Goal: Information Seeking & Learning: Learn about a topic

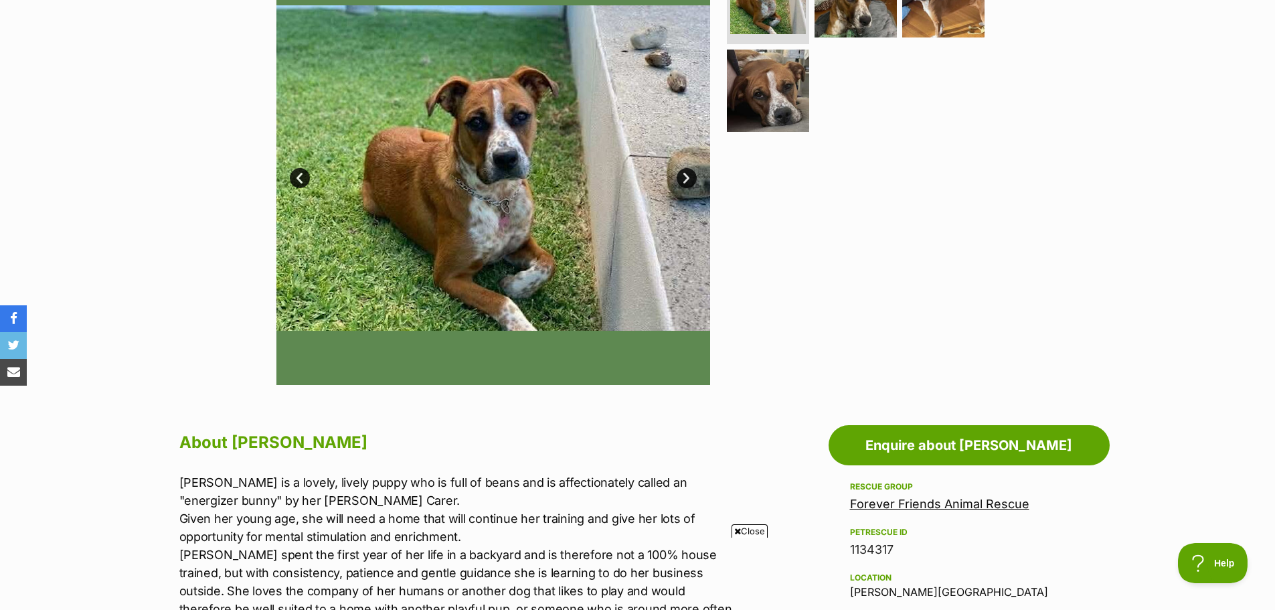
scroll to position [335, 0]
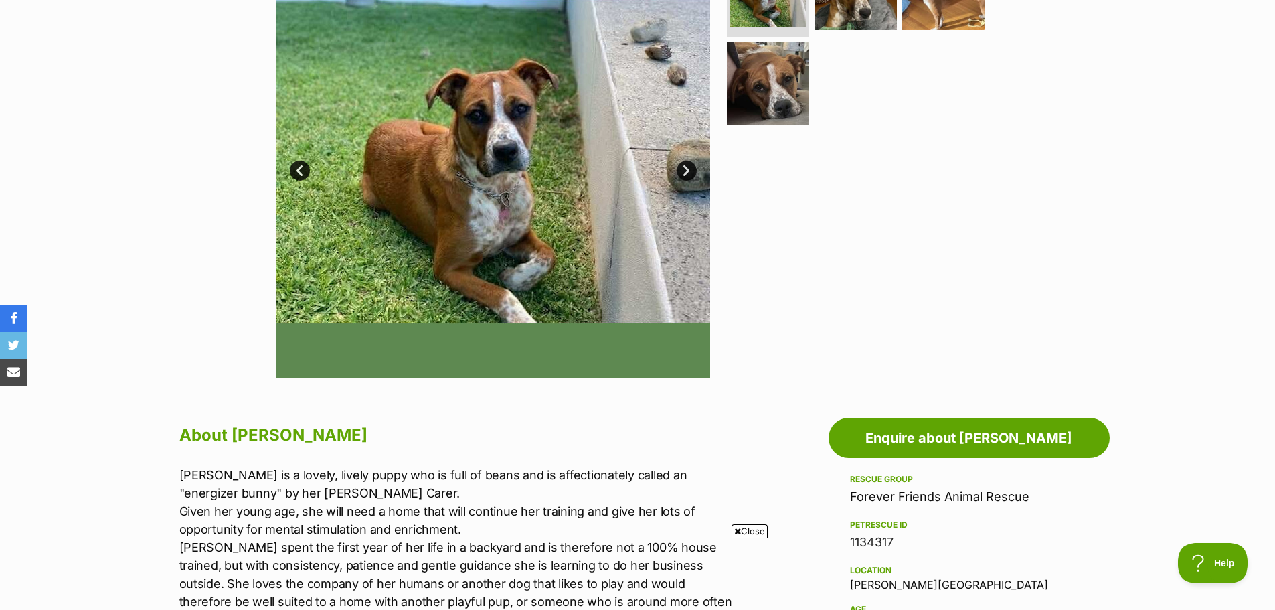
click at [734, 530] on icon at bounding box center [737, 531] width 7 height 9
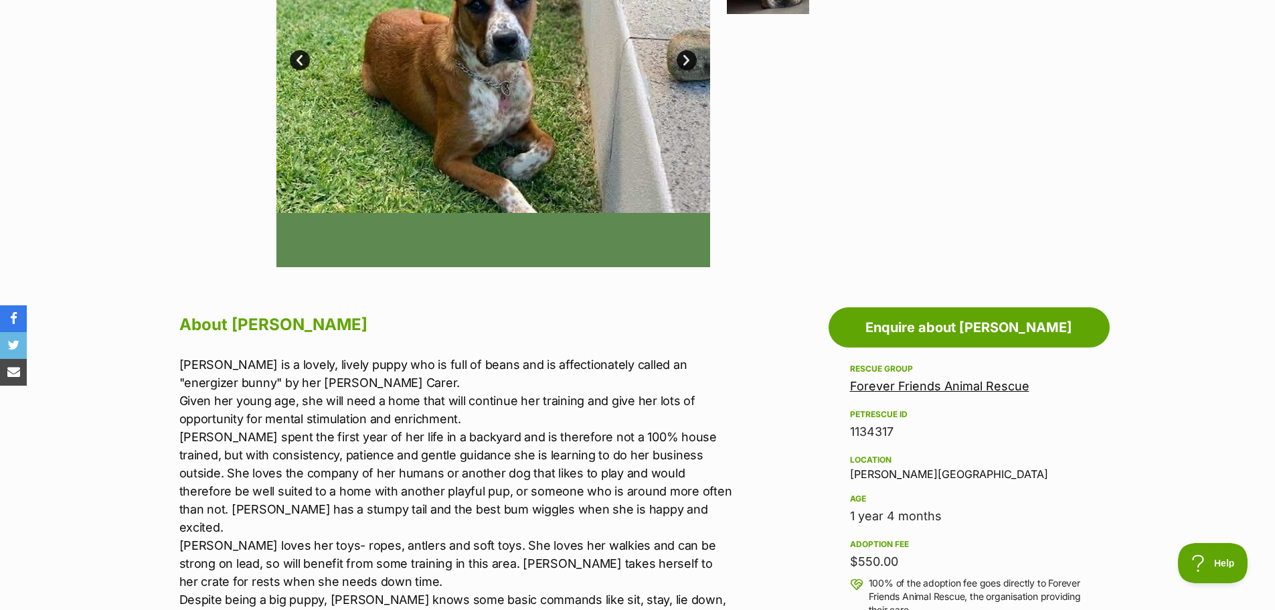
scroll to position [469, 0]
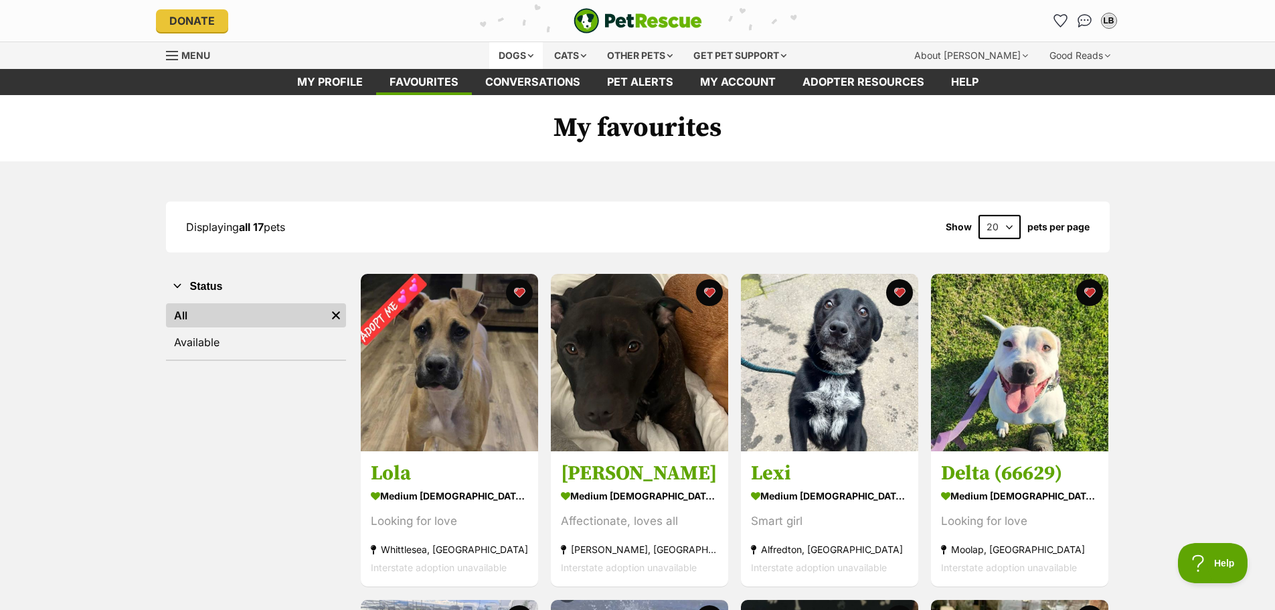
click at [519, 52] on div "Dogs" at bounding box center [516, 55] width 54 height 27
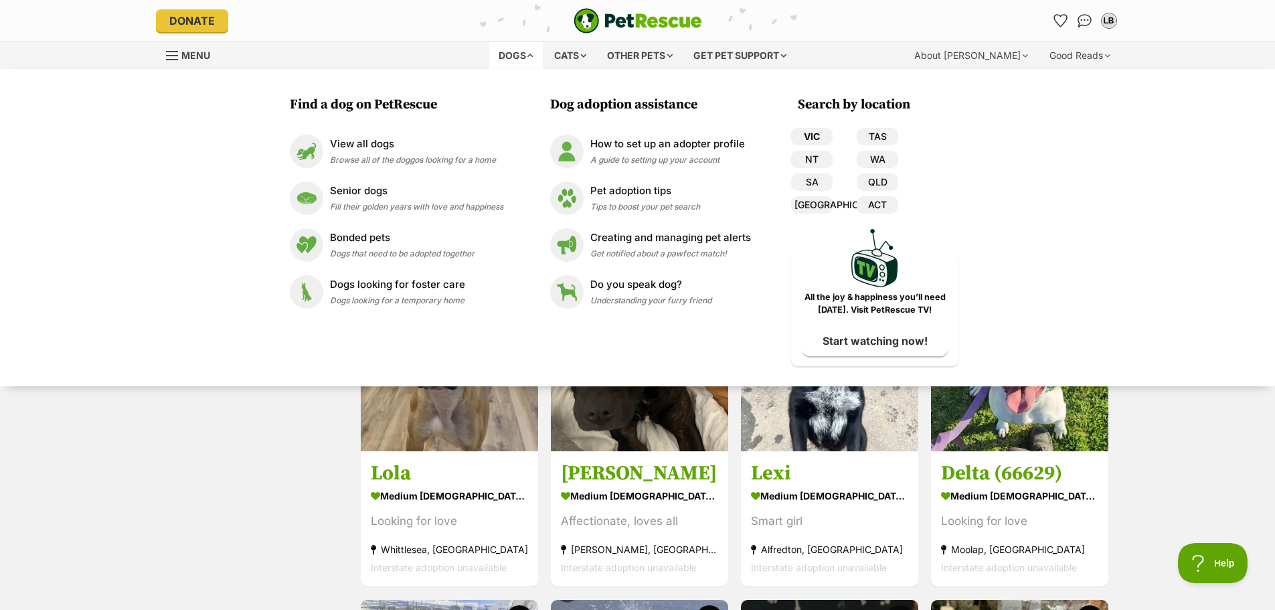
click at [808, 137] on link "VIC" at bounding box center [811, 136] width 41 height 17
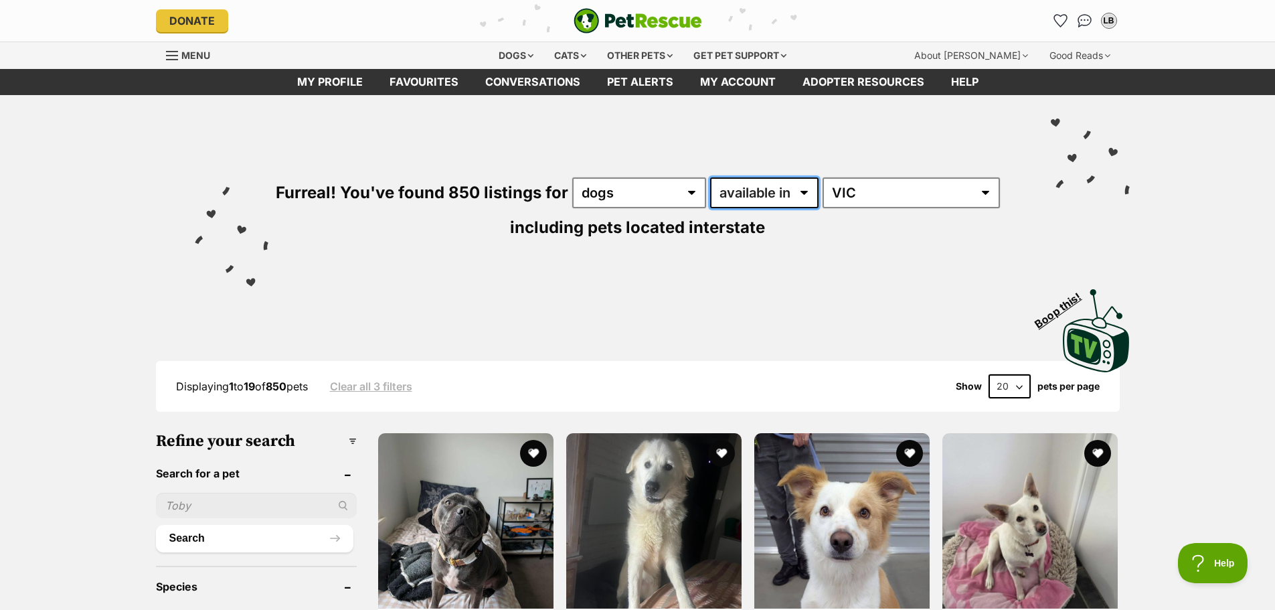
click at [810, 192] on select "available in located in" at bounding box center [764, 192] width 108 height 31
select select "disabled"
click at [711, 177] on select "available in located in" at bounding box center [764, 192] width 108 height 31
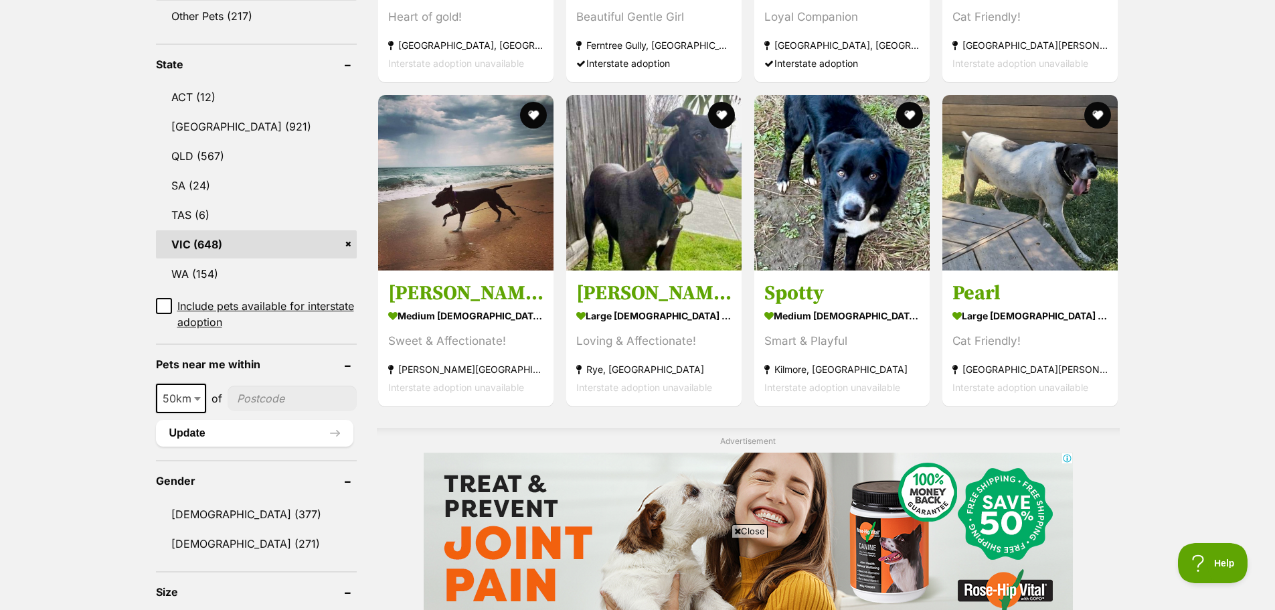
scroll to position [669, 0]
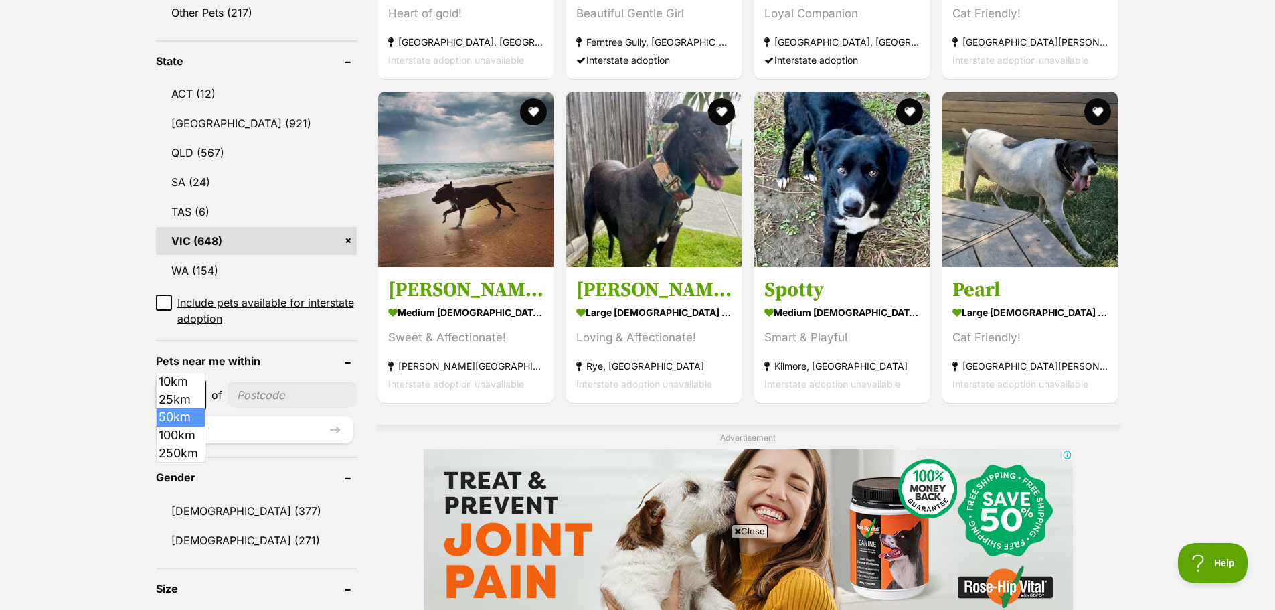
click at [193, 380] on span at bounding box center [198, 394] width 13 height 29
click at [195, 526] on link "[DEMOGRAPHIC_DATA] (271)" at bounding box center [256, 540] width 201 height 28
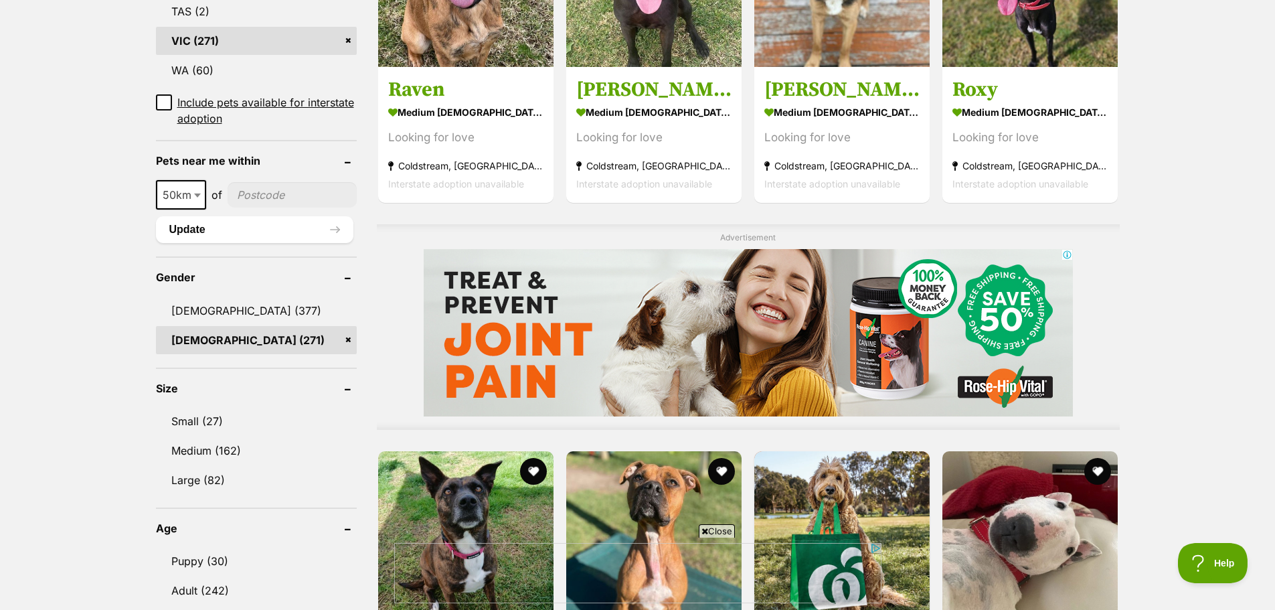
scroll to position [870, 0]
click at [193, 436] on link "Medium (162)" at bounding box center [256, 450] width 201 height 28
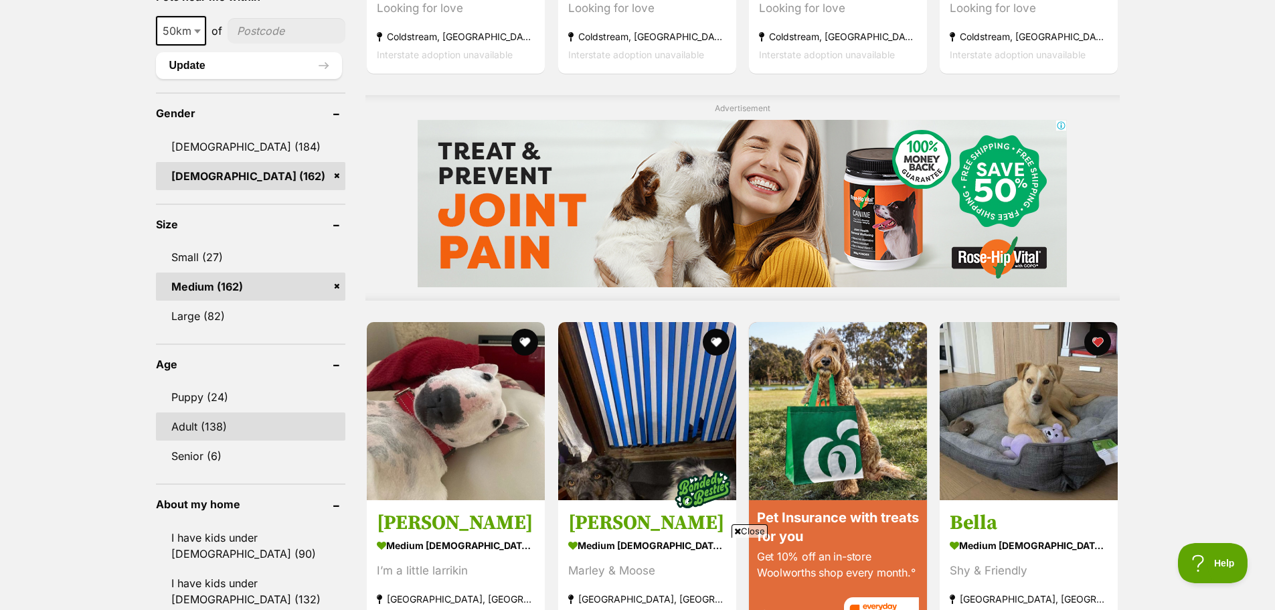
click at [187, 422] on link "Adult (138)" at bounding box center [251, 426] width 190 height 28
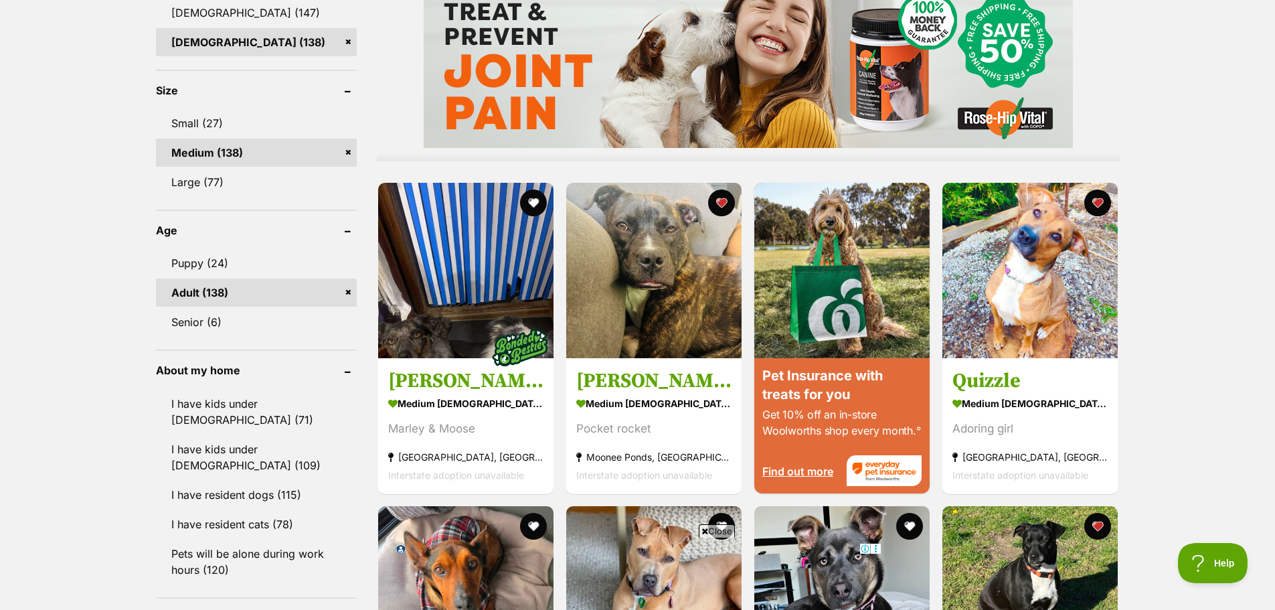
scroll to position [1205, 0]
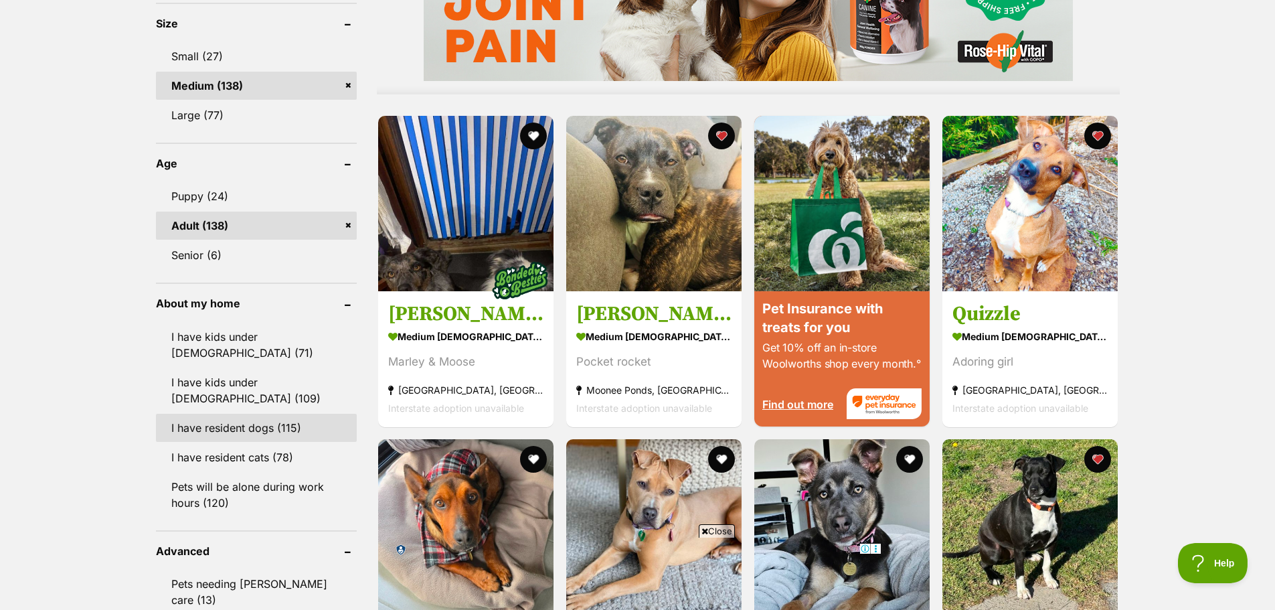
click at [214, 414] on link "I have resident dogs (115)" at bounding box center [256, 428] width 201 height 28
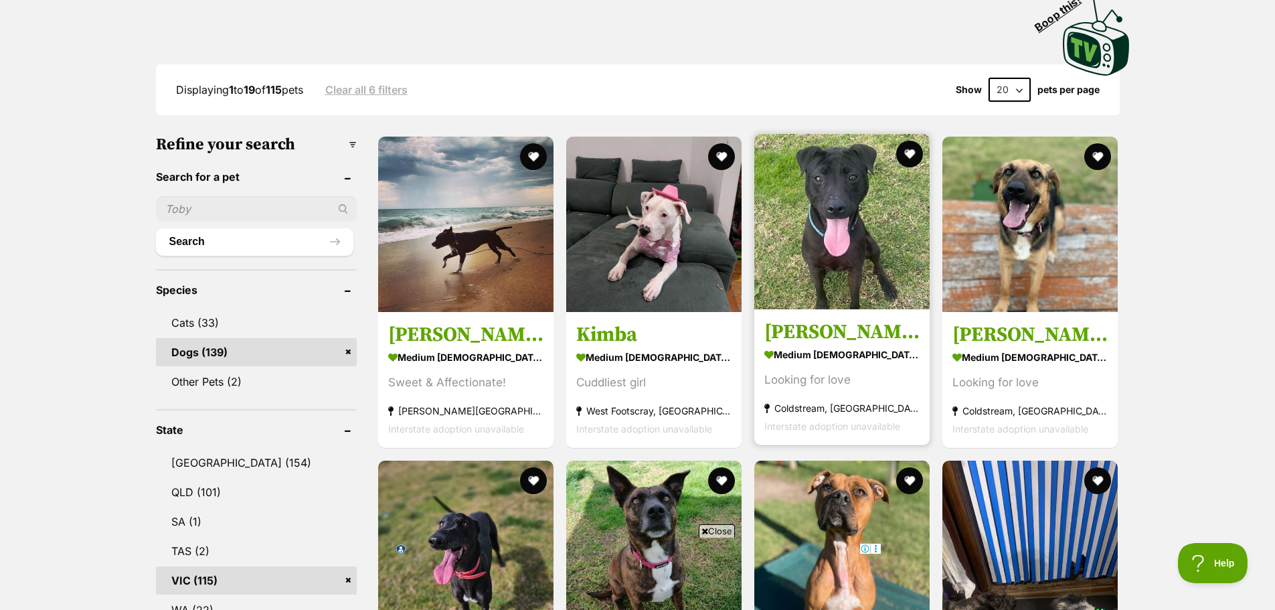
scroll to position [335, 0]
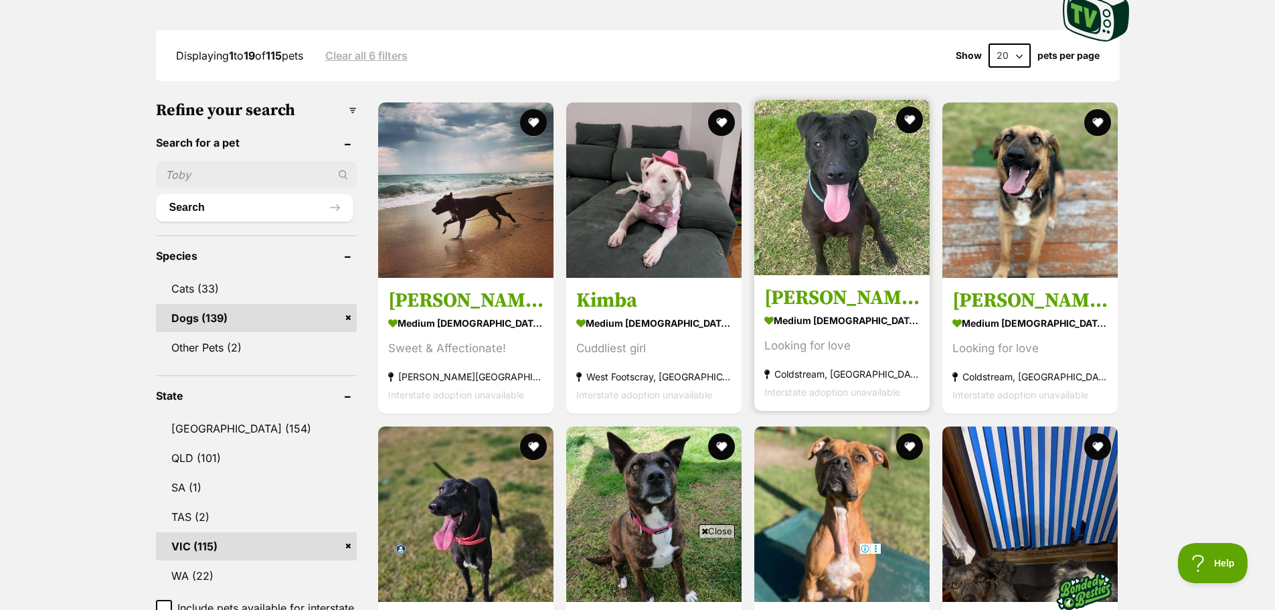
click at [839, 147] on img at bounding box center [841, 187] width 175 height 175
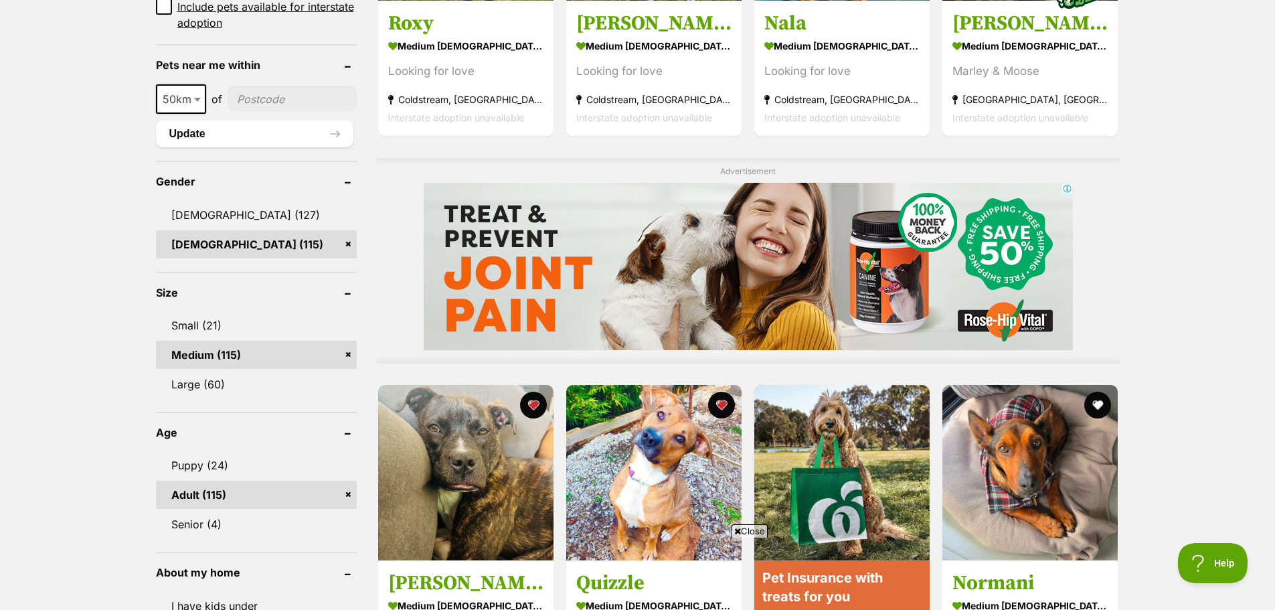
scroll to position [937, 0]
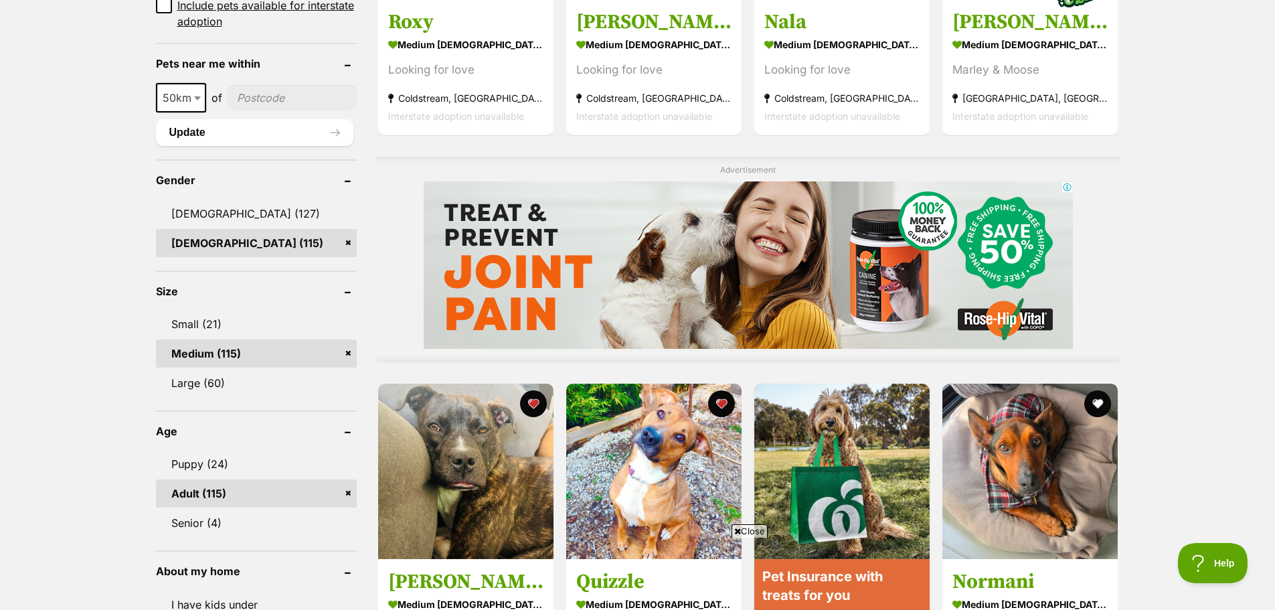
click at [734, 529] on icon at bounding box center [737, 531] width 7 height 9
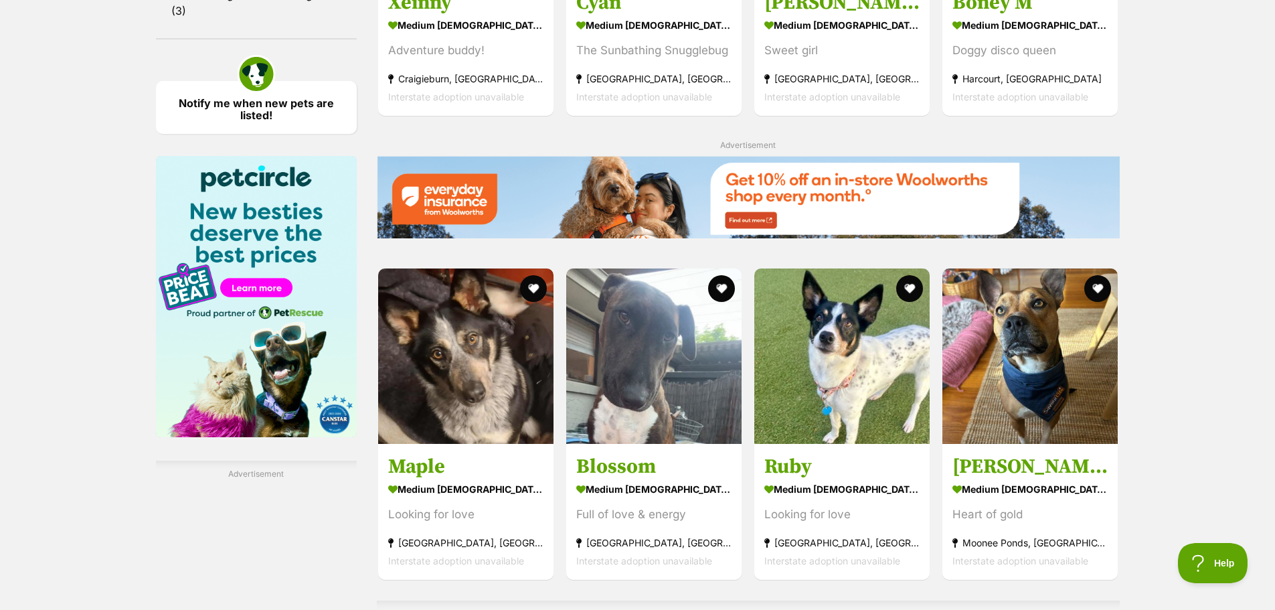
scroll to position [1874, 0]
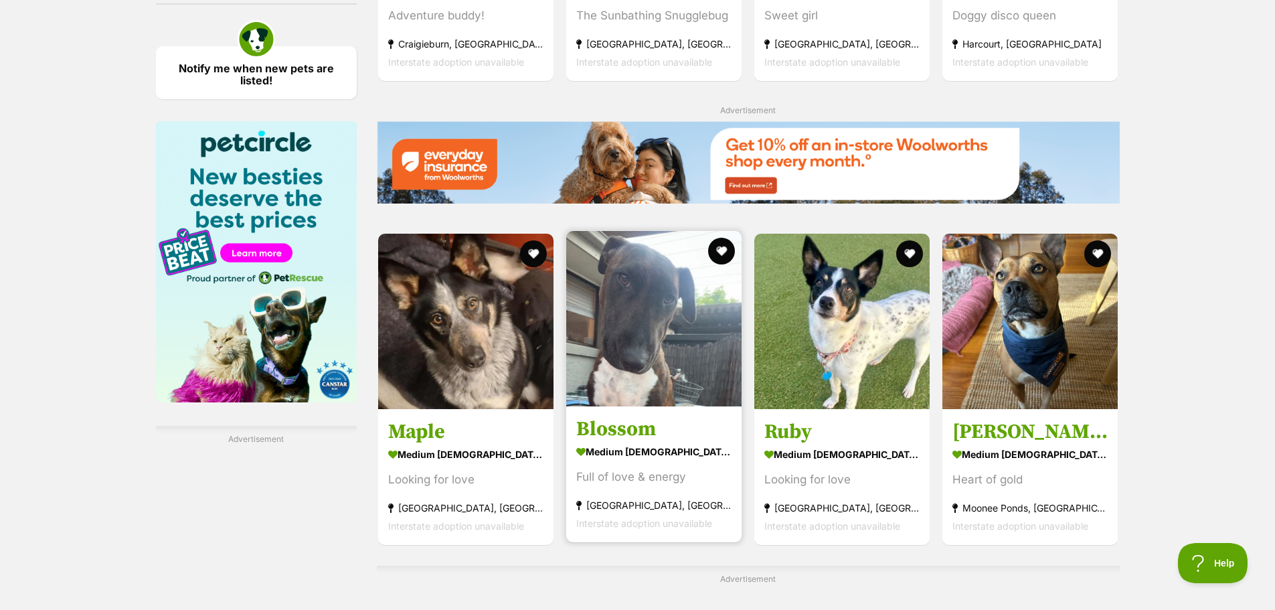
click at [642, 311] on img at bounding box center [653, 318] width 175 height 175
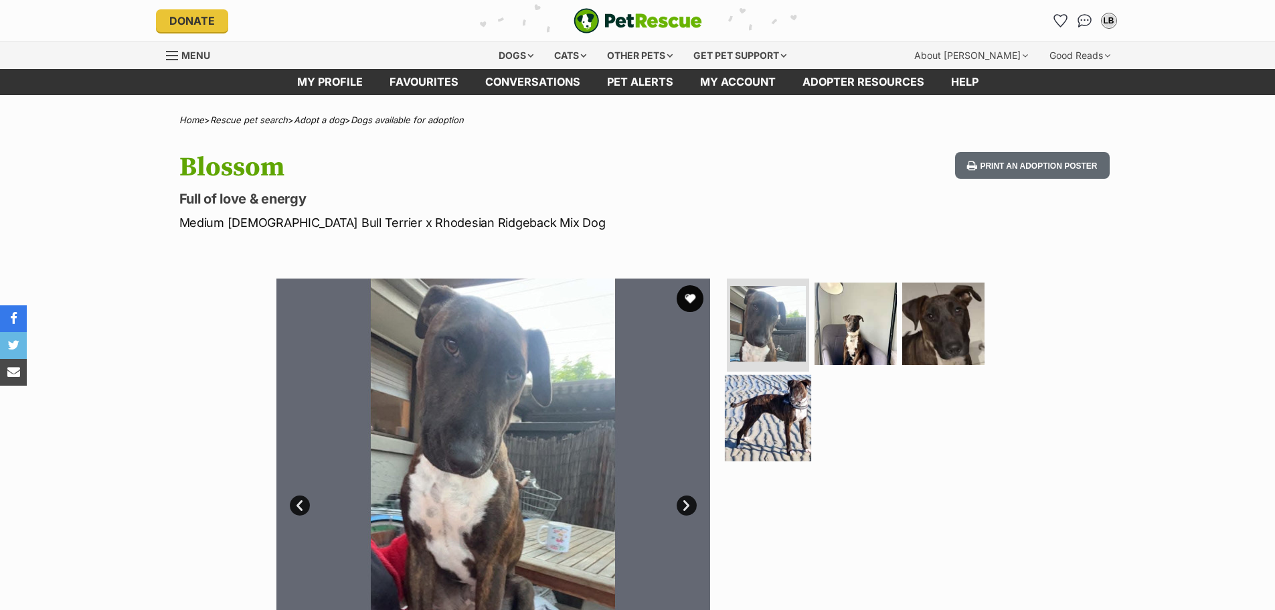
click at [766, 405] on img at bounding box center [768, 418] width 86 height 86
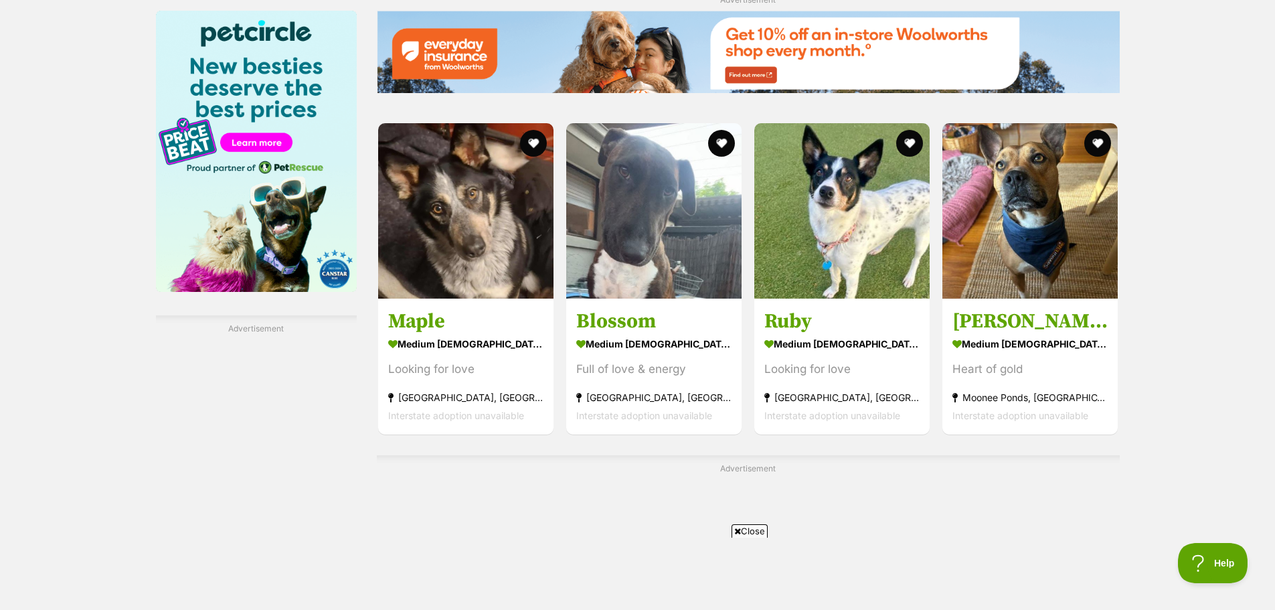
scroll to position [2008, 0]
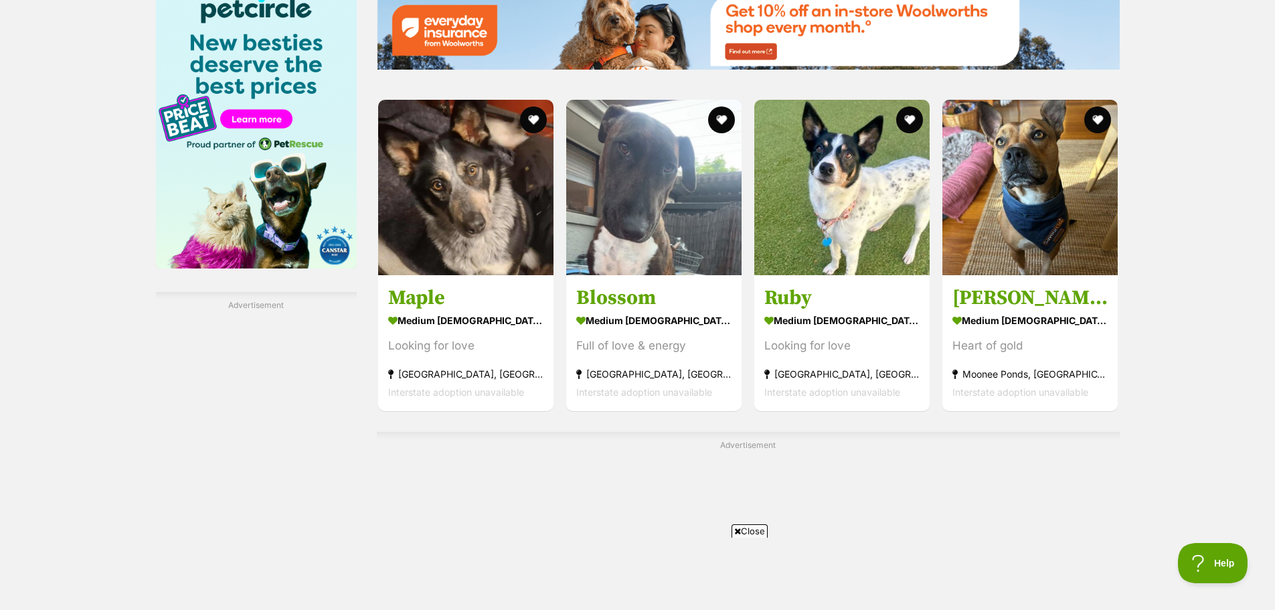
click at [734, 533] on icon at bounding box center [737, 531] width 7 height 9
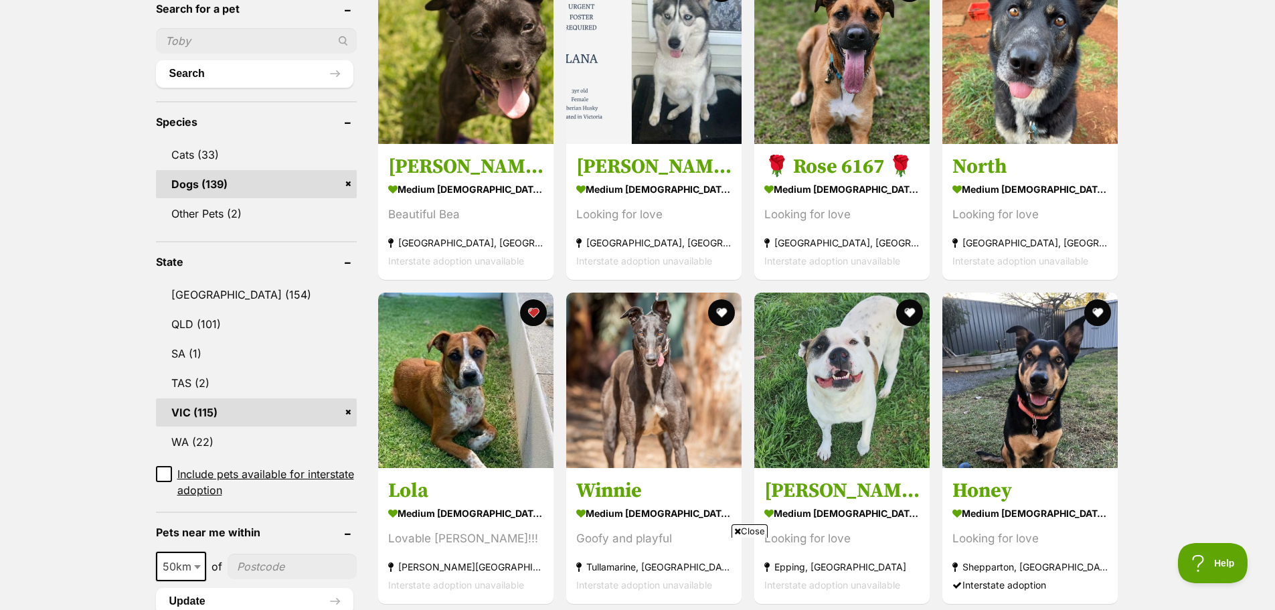
scroll to position [535, 0]
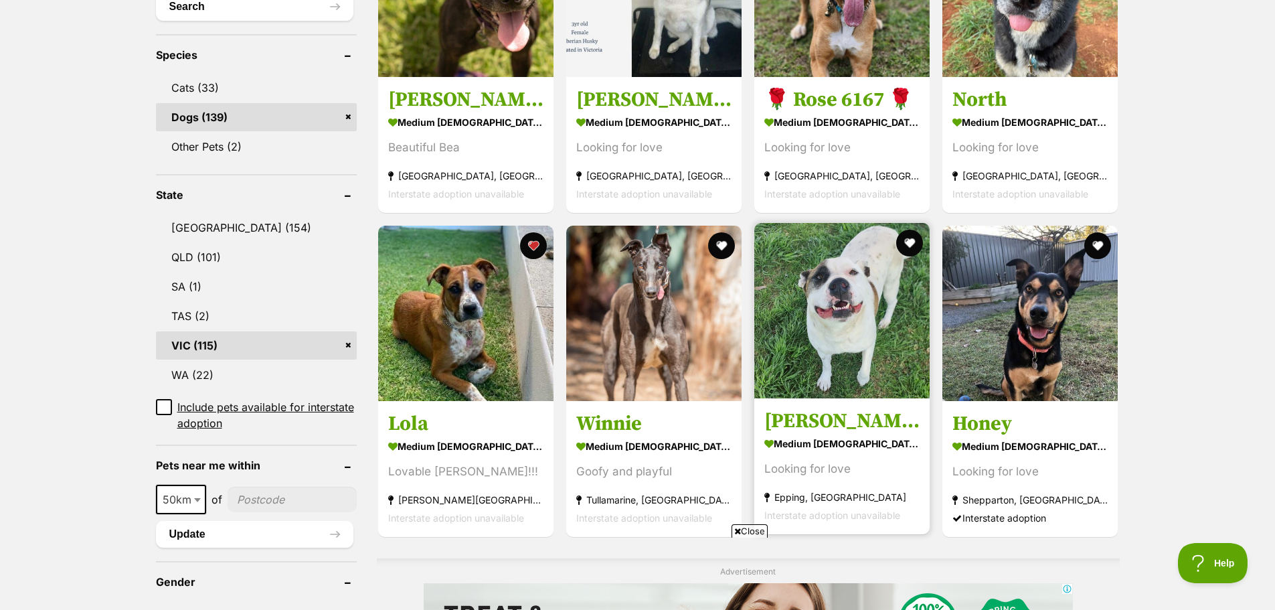
click at [871, 332] on img at bounding box center [841, 310] width 175 height 175
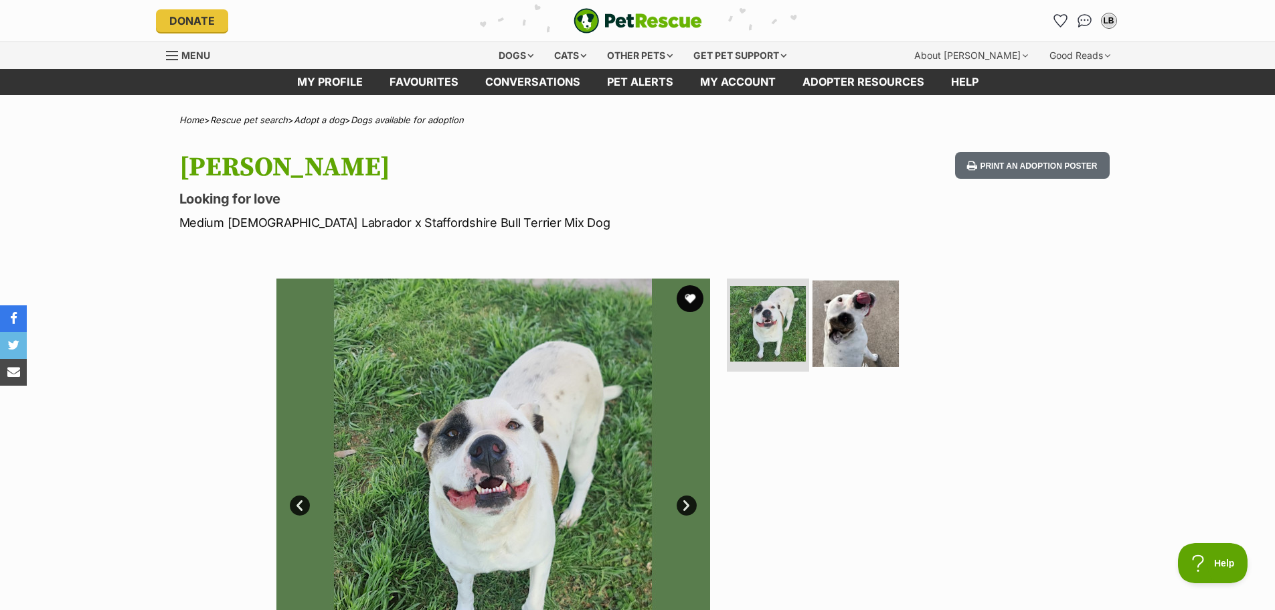
click at [833, 340] on img at bounding box center [856, 323] width 86 height 86
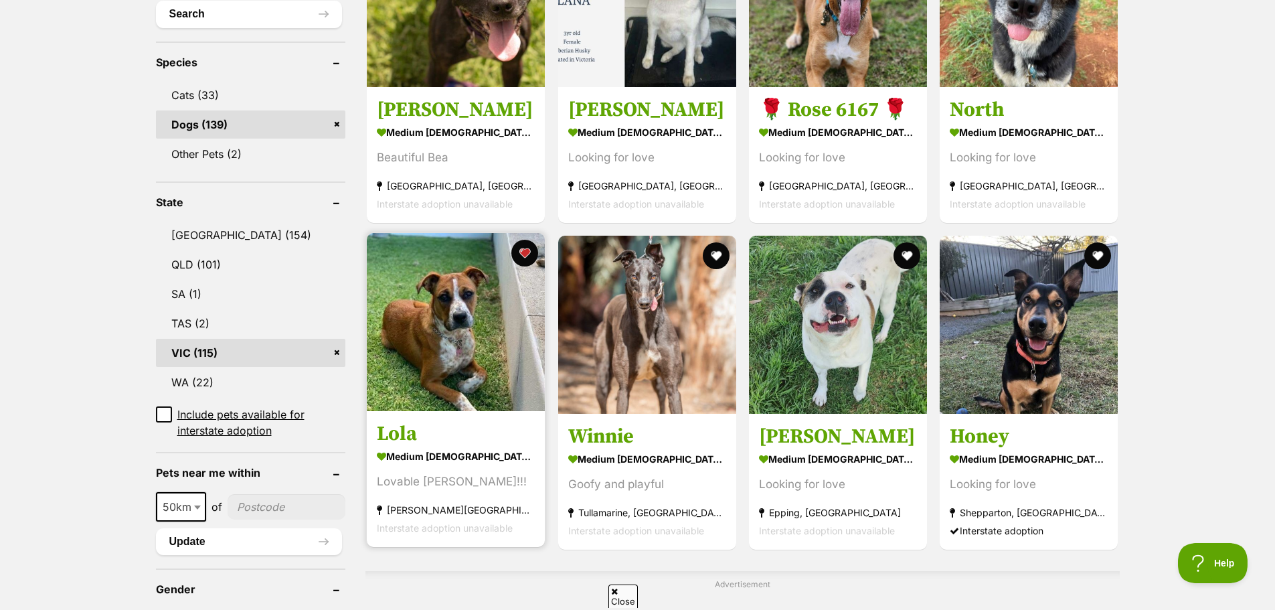
click at [461, 353] on img at bounding box center [456, 322] width 178 height 178
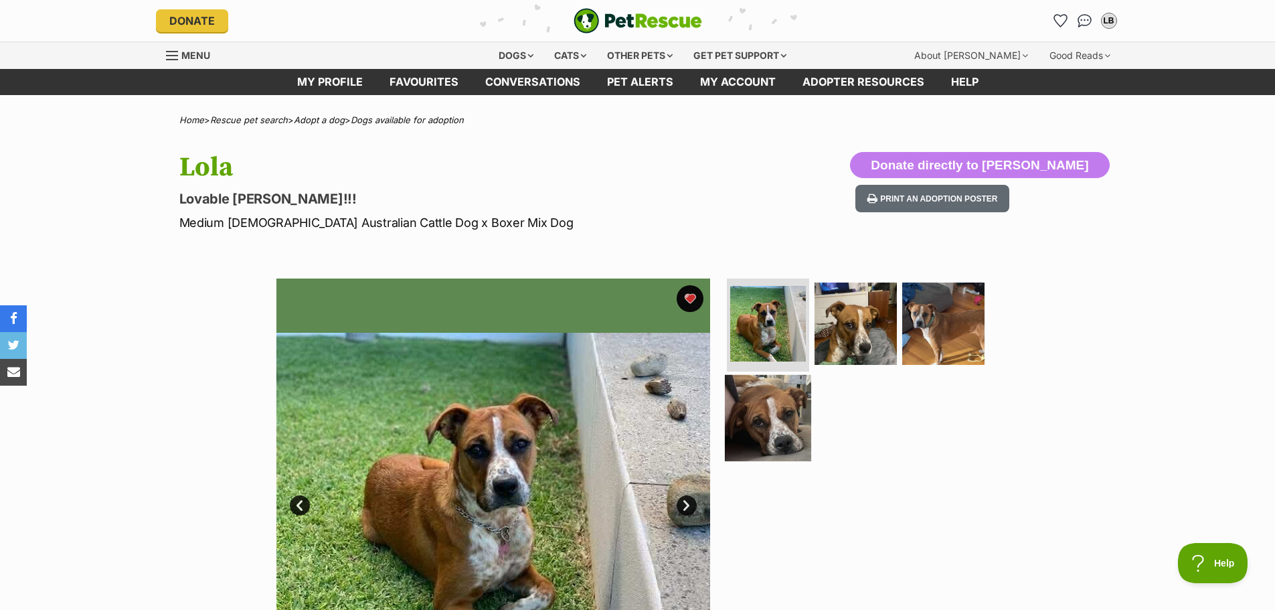
click at [788, 430] on img at bounding box center [768, 418] width 86 height 86
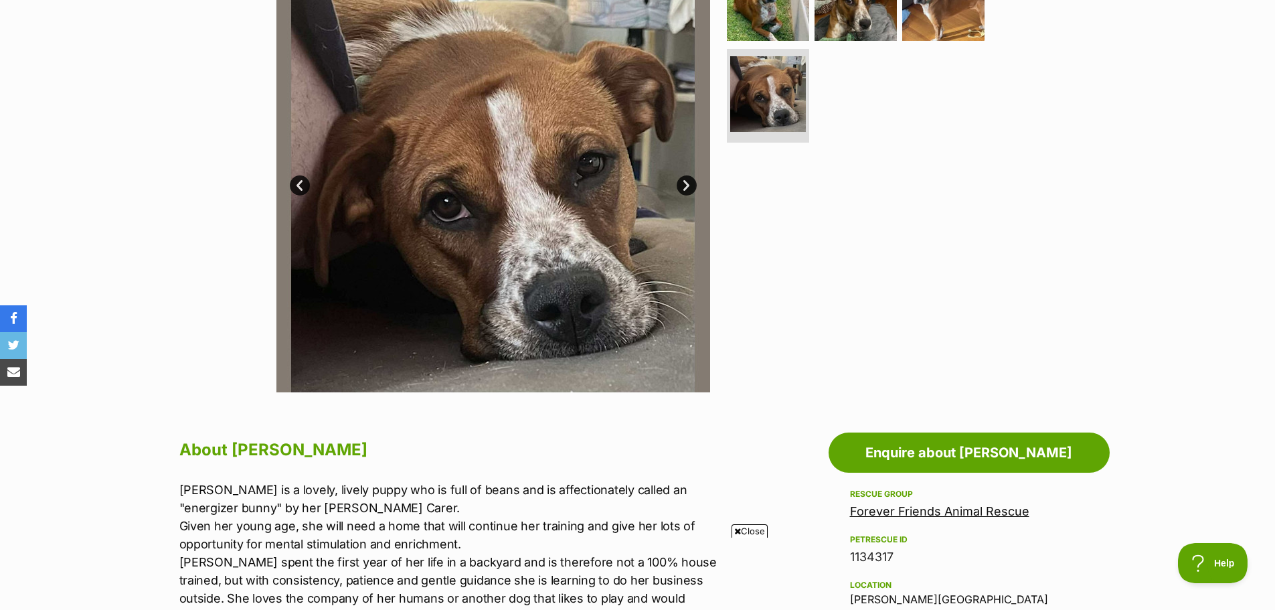
scroll to position [402, 0]
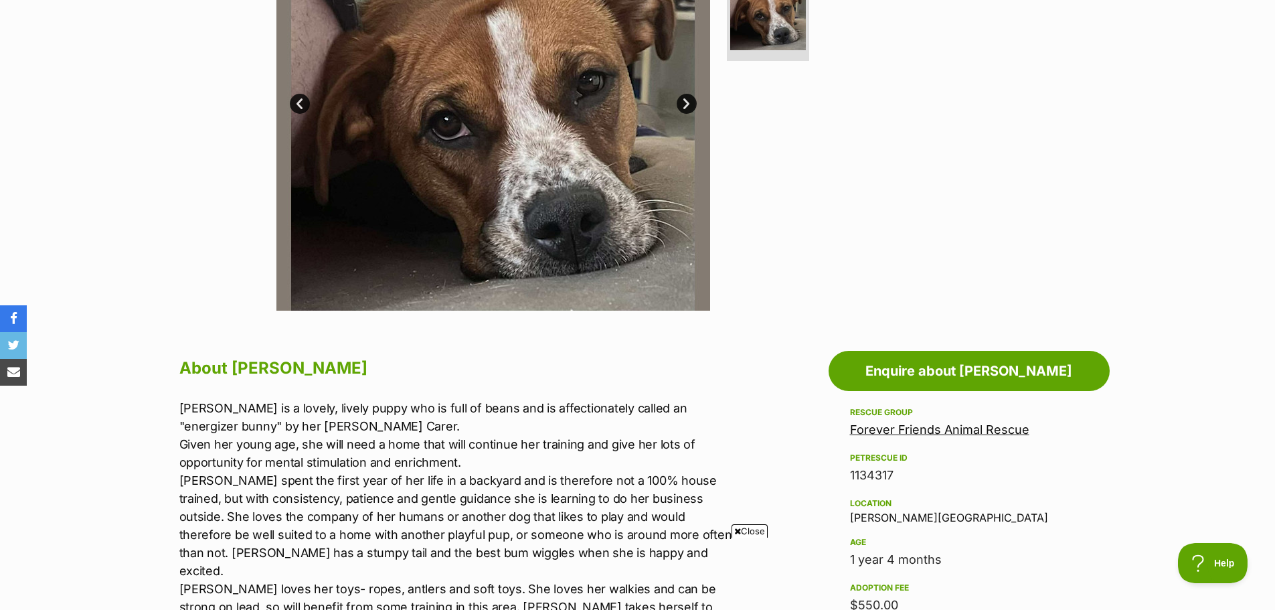
click at [734, 531] on icon at bounding box center [737, 531] width 7 height 9
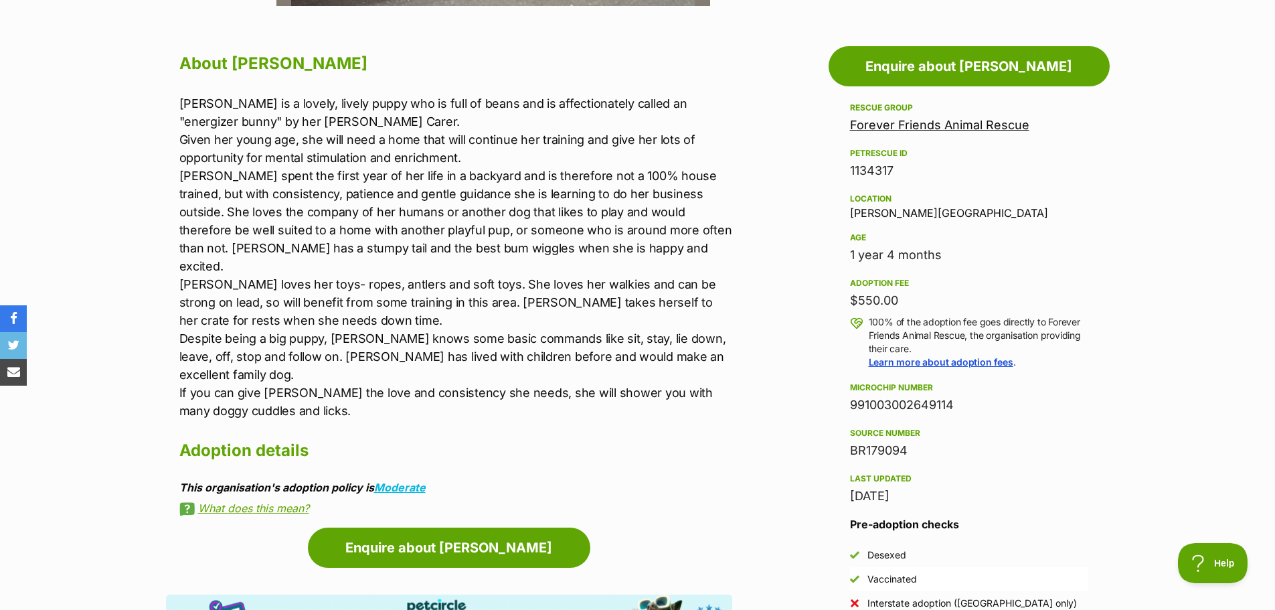
scroll to position [736, 0]
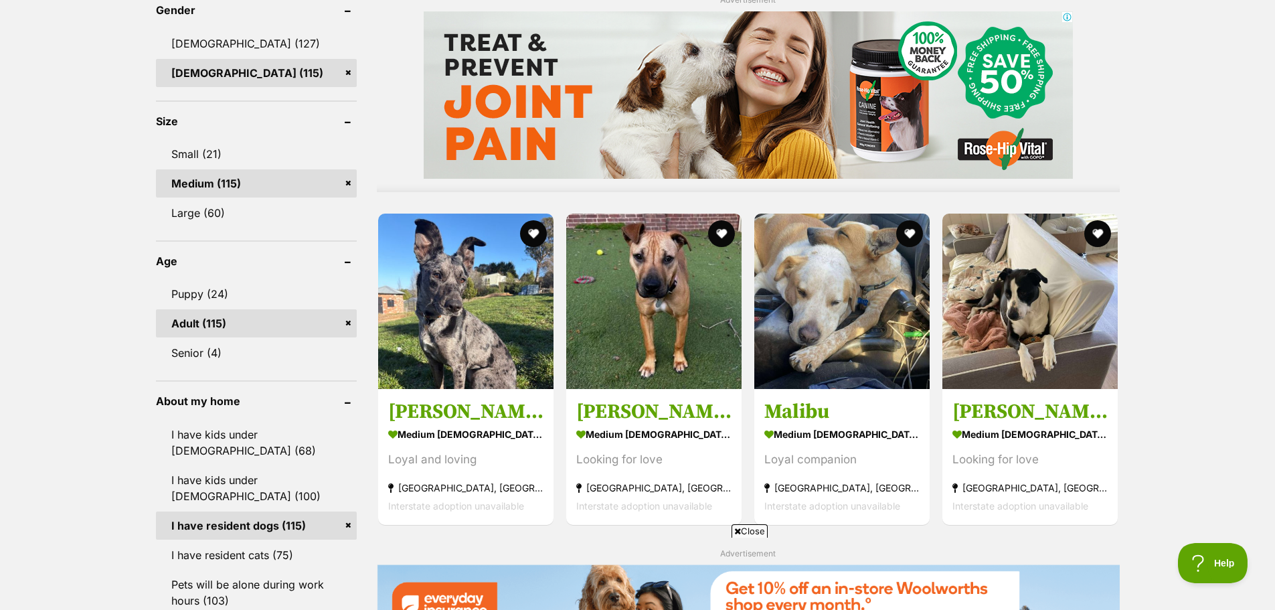
scroll to position [1130, 0]
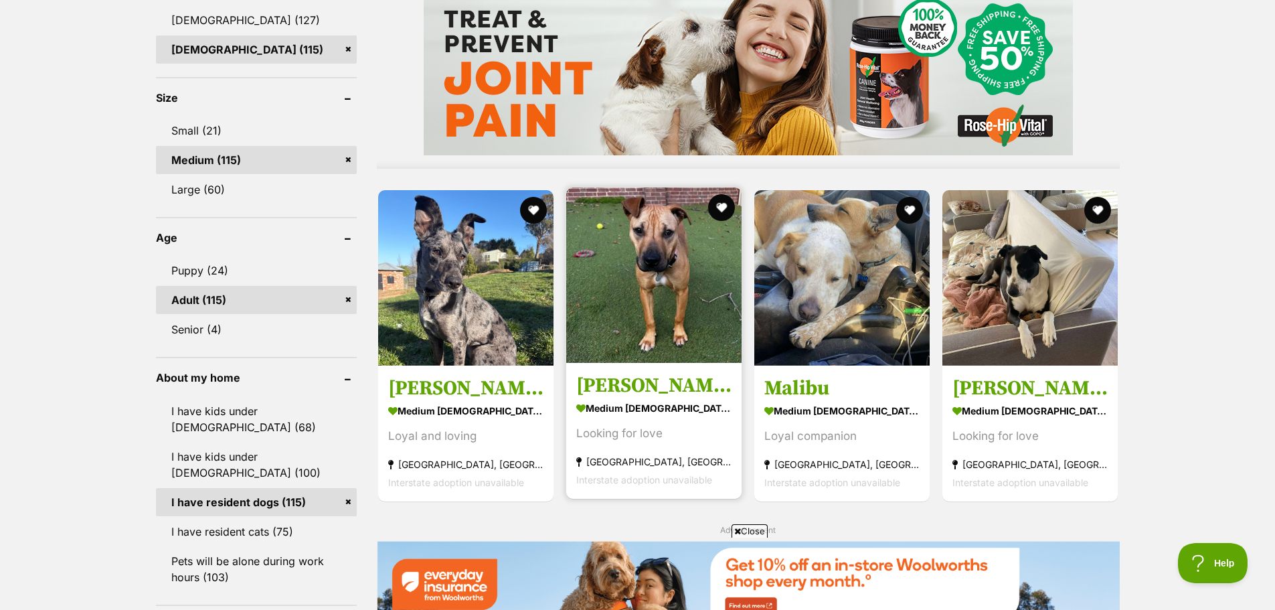
click at [654, 285] on img at bounding box center [653, 274] width 175 height 175
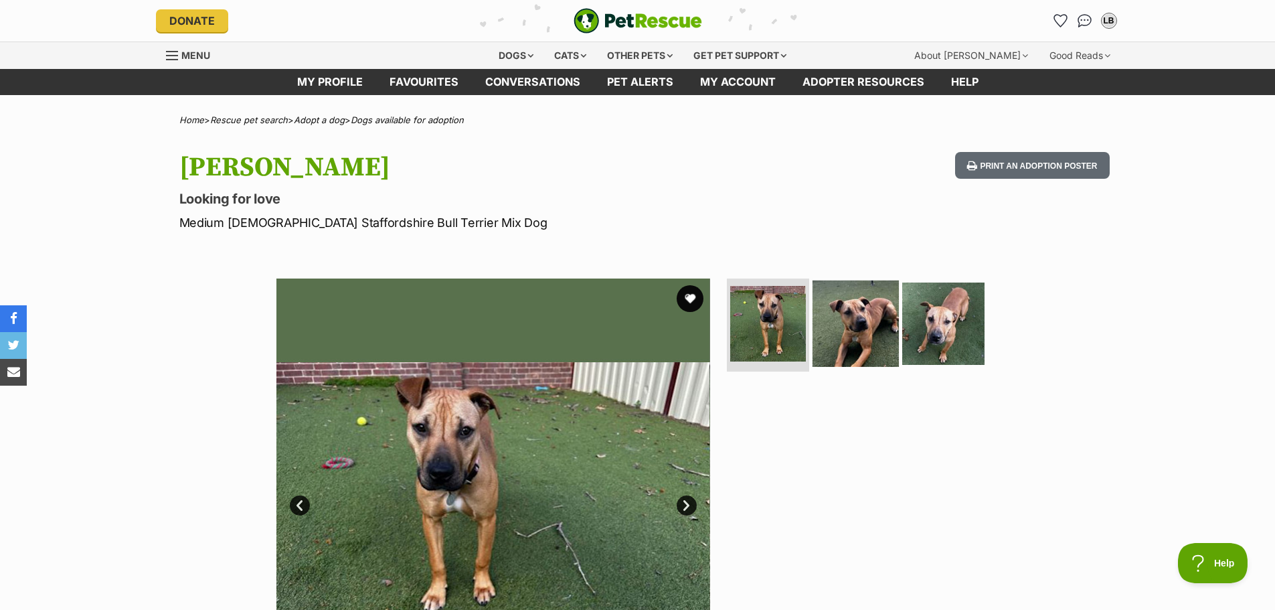
click at [861, 327] on img at bounding box center [856, 323] width 86 height 86
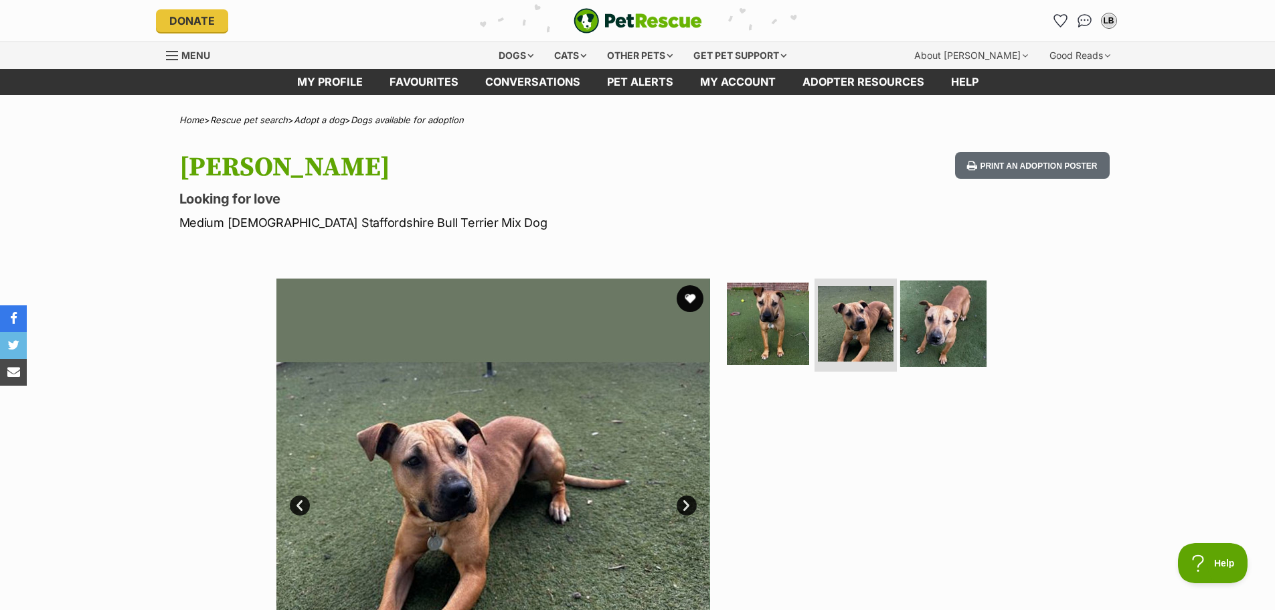
click at [943, 324] on img at bounding box center [943, 323] width 86 height 86
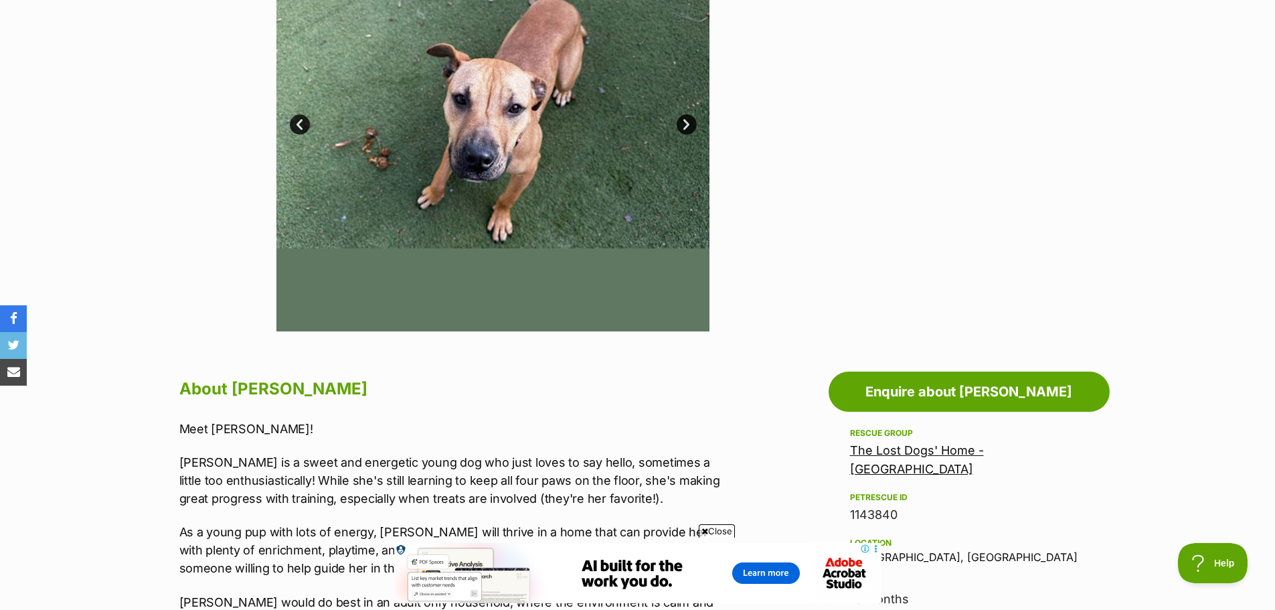
scroll to position [402, 0]
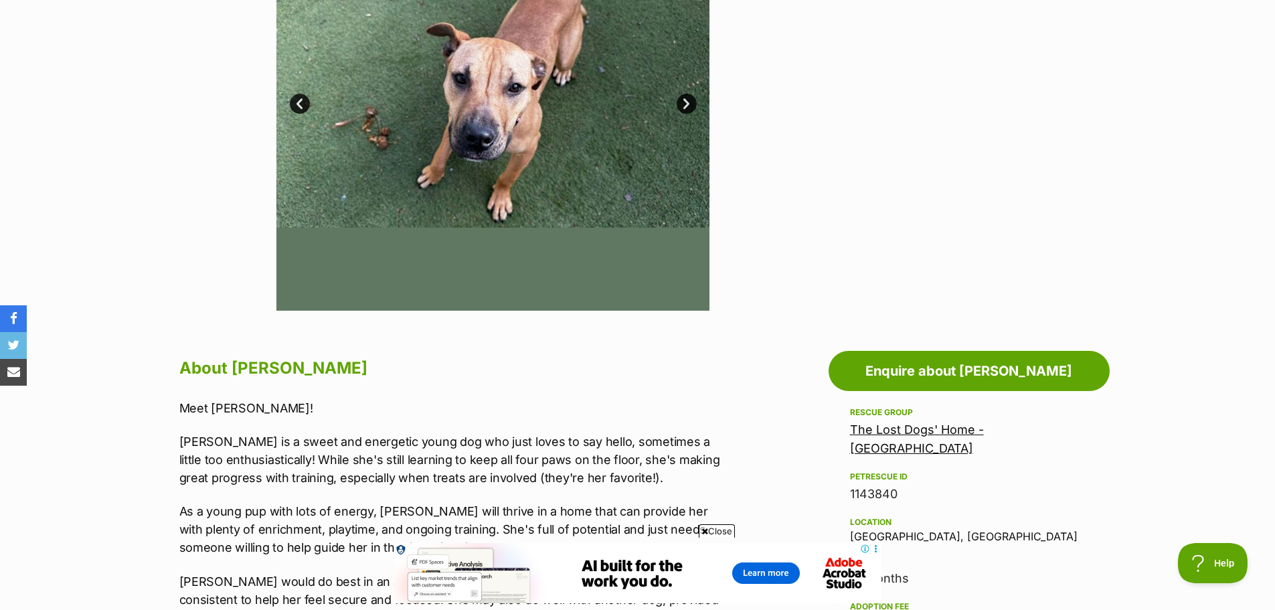
click at [703, 531] on icon at bounding box center [704, 531] width 7 height 9
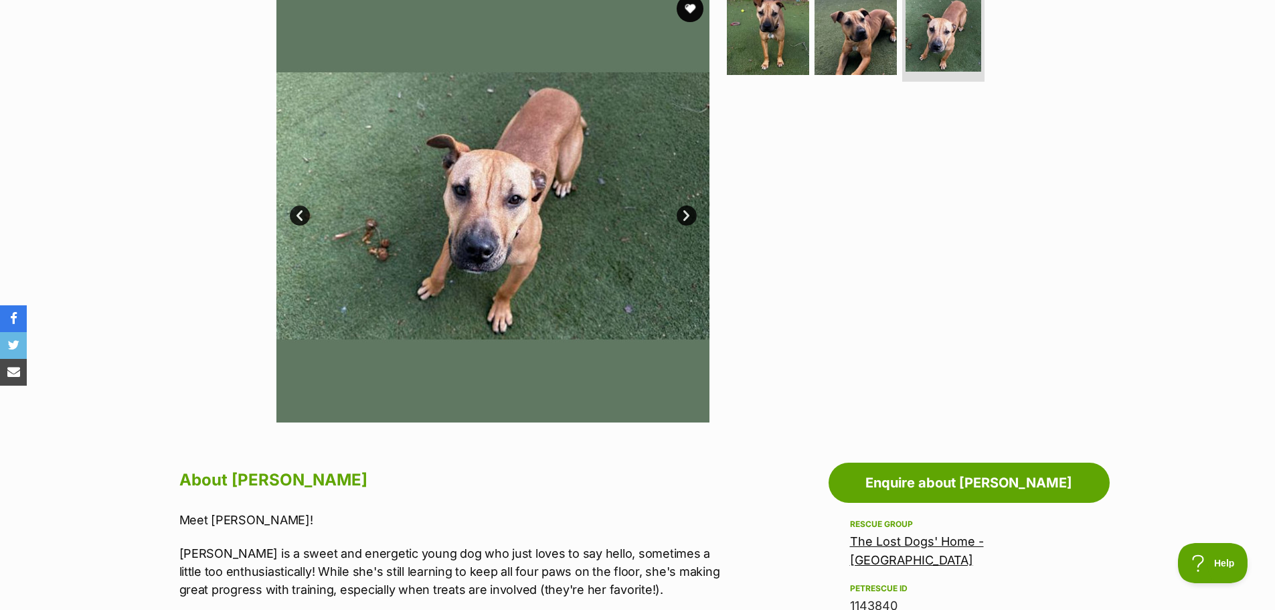
scroll to position [134, 0]
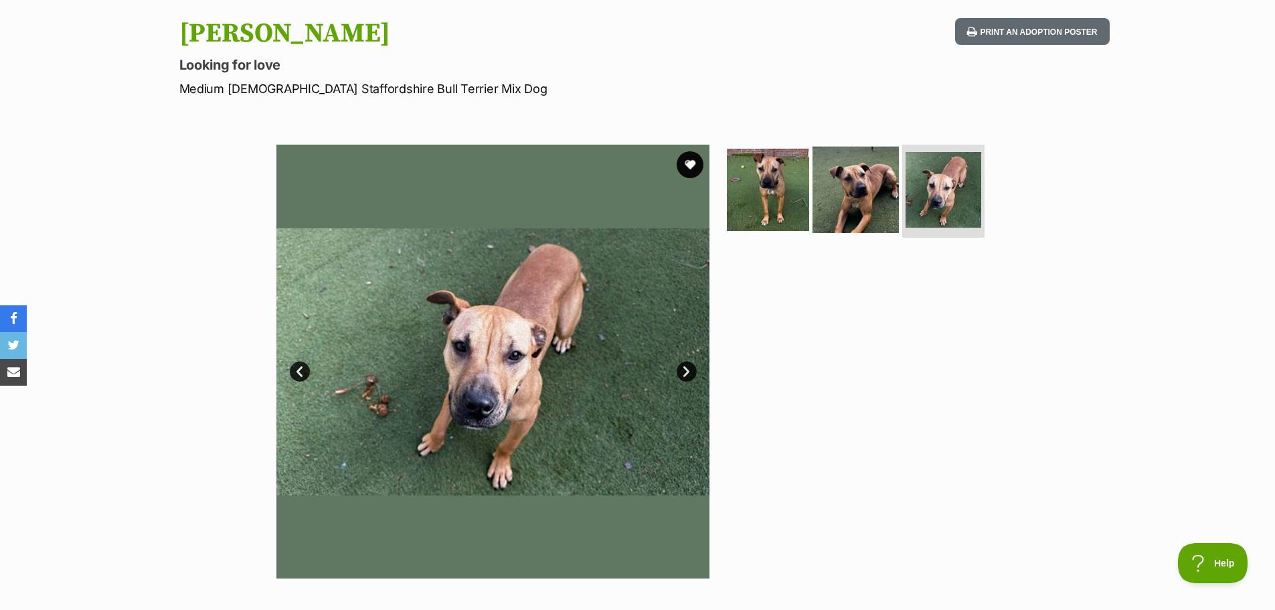
click at [865, 193] on img at bounding box center [856, 189] width 86 height 86
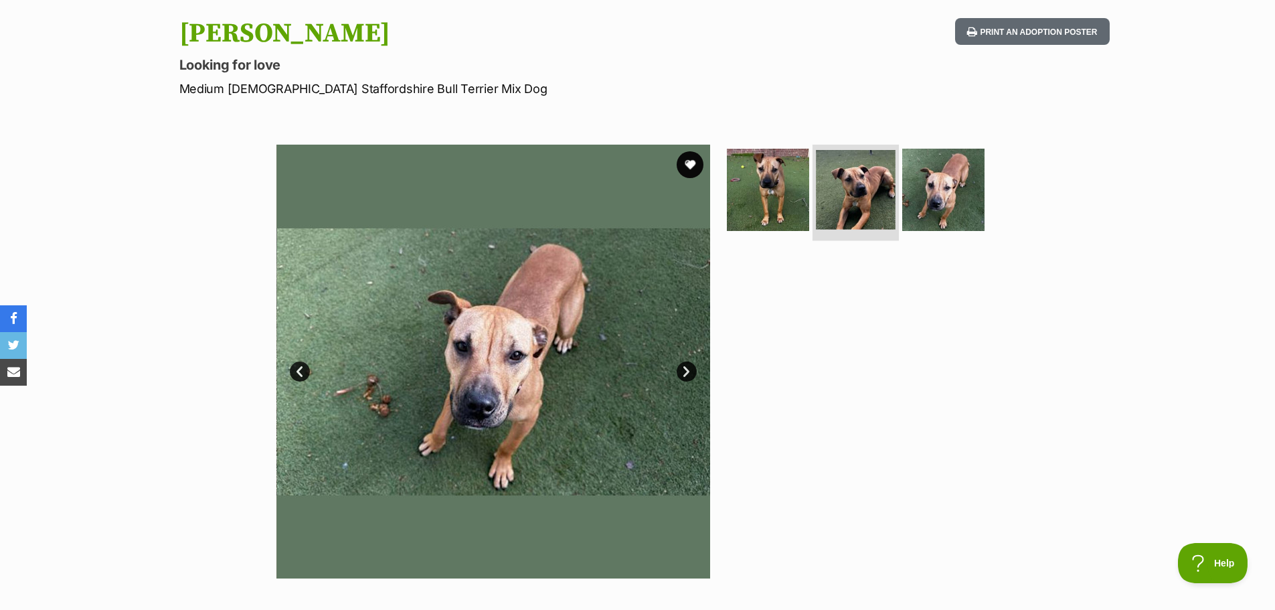
scroll to position [0, 0]
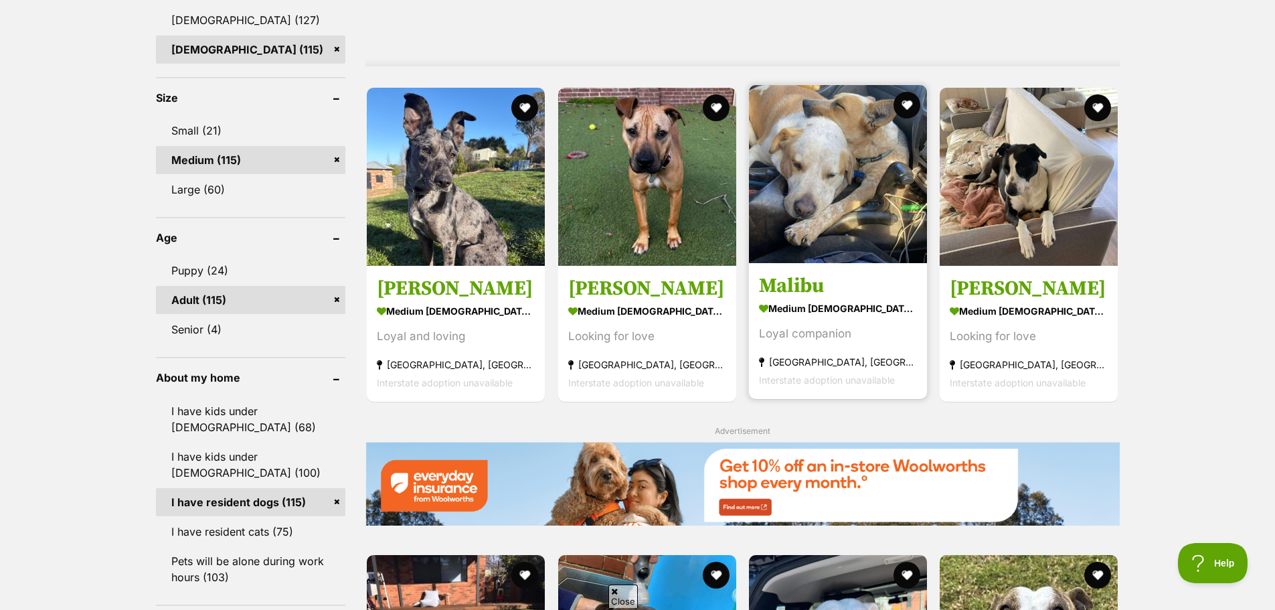
click at [858, 203] on img at bounding box center [838, 174] width 178 height 178
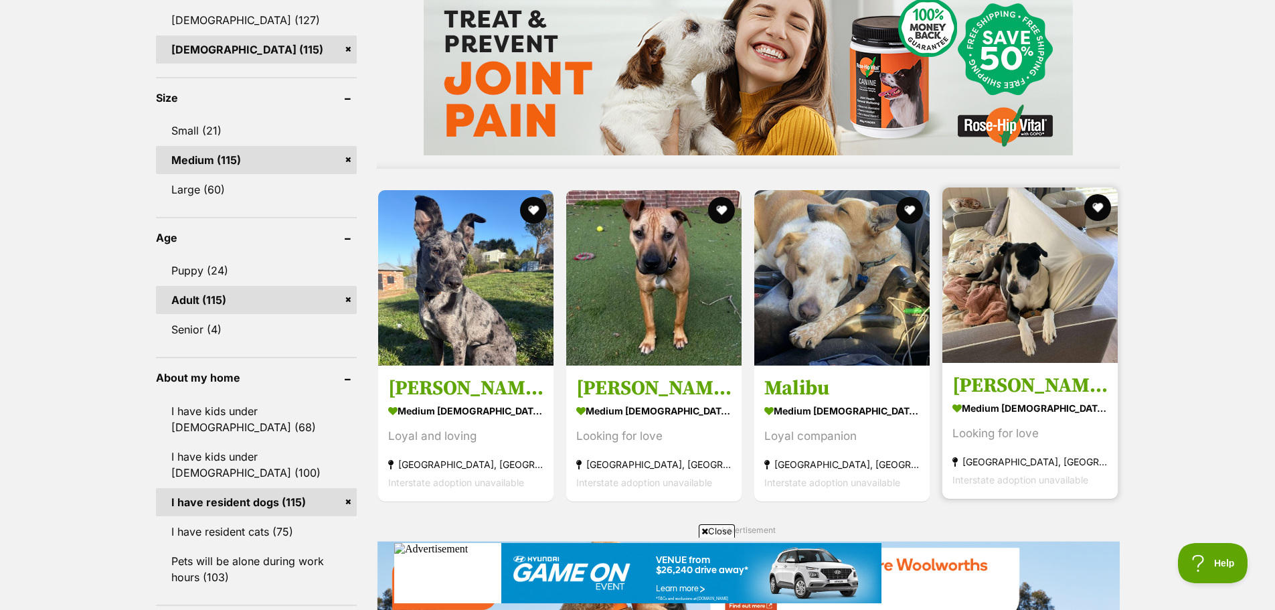
click at [1035, 295] on img at bounding box center [1029, 274] width 175 height 175
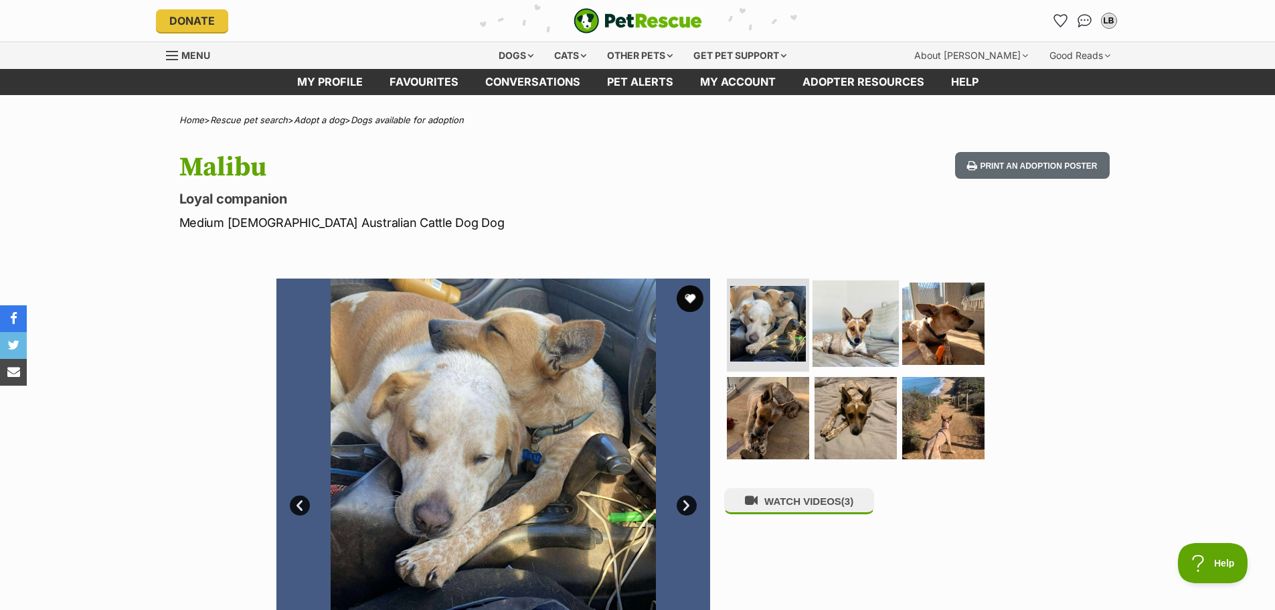
click at [846, 327] on img at bounding box center [856, 323] width 86 height 86
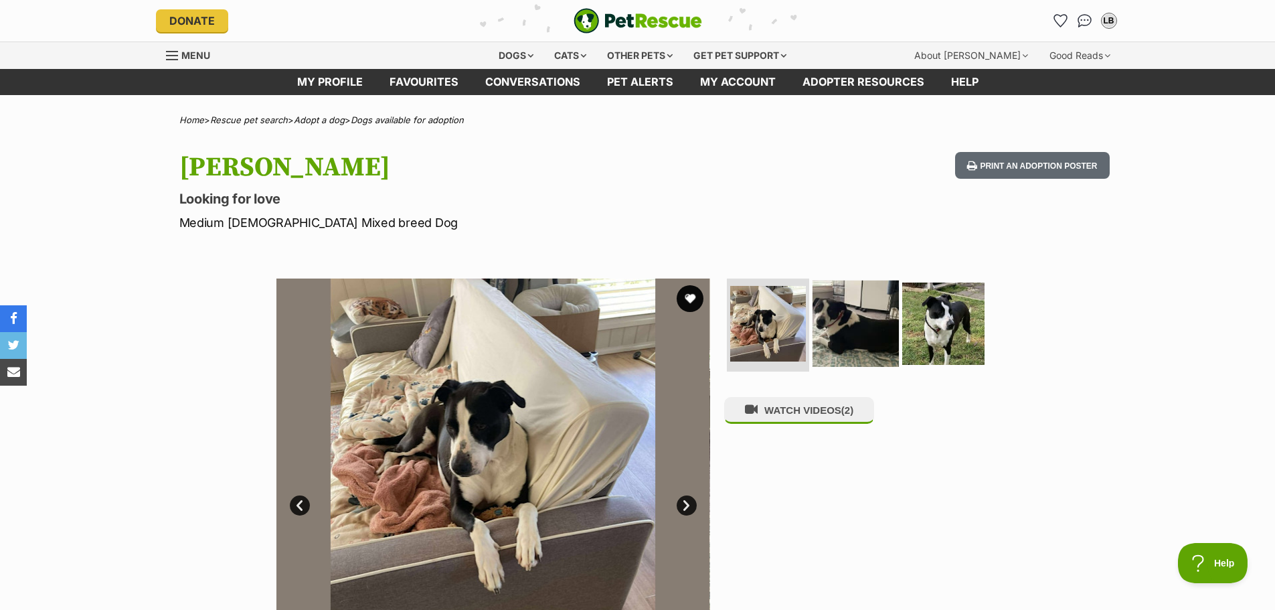
click at [863, 327] on img at bounding box center [856, 323] width 86 height 86
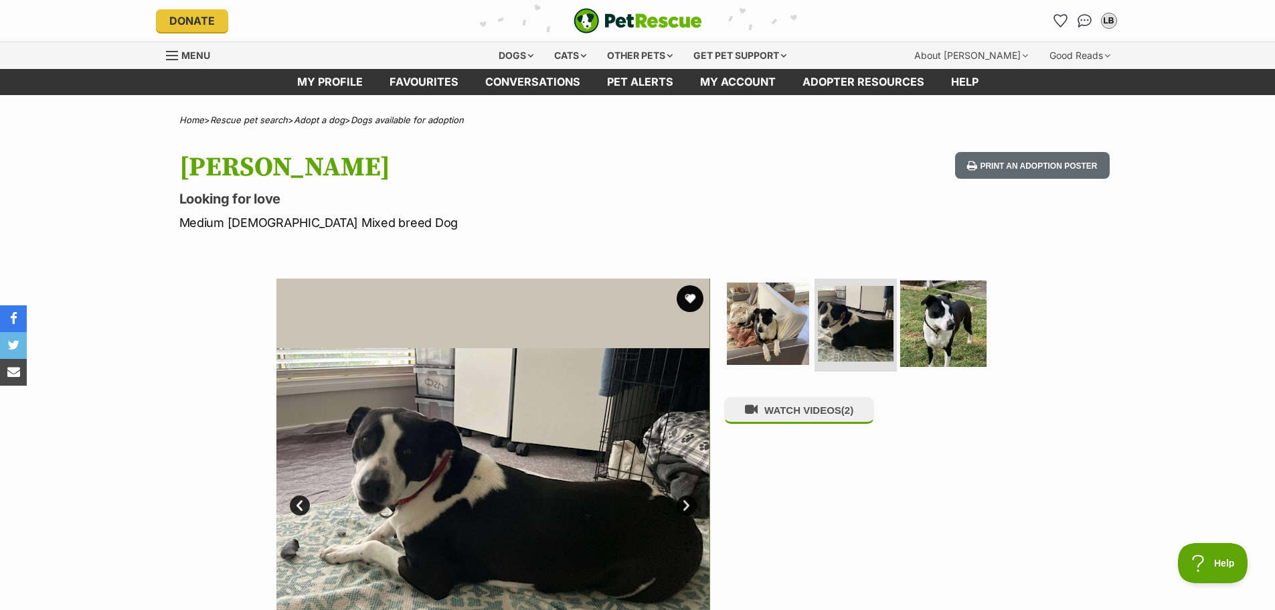
click at [952, 325] on img at bounding box center [943, 323] width 86 height 86
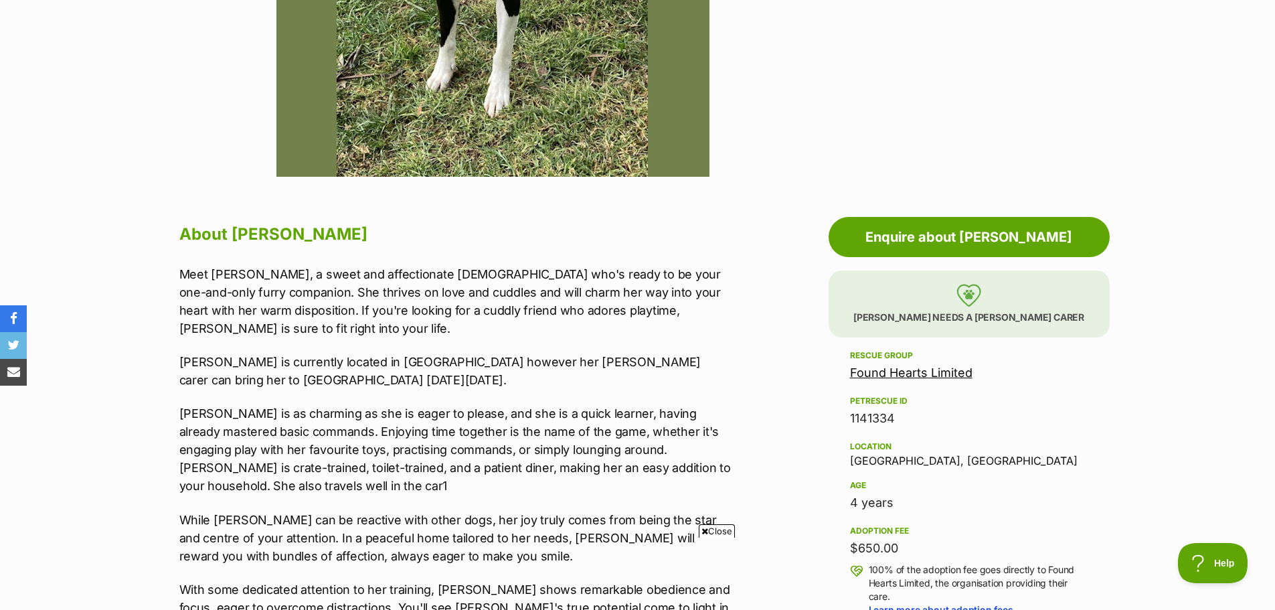
scroll to position [602, 0]
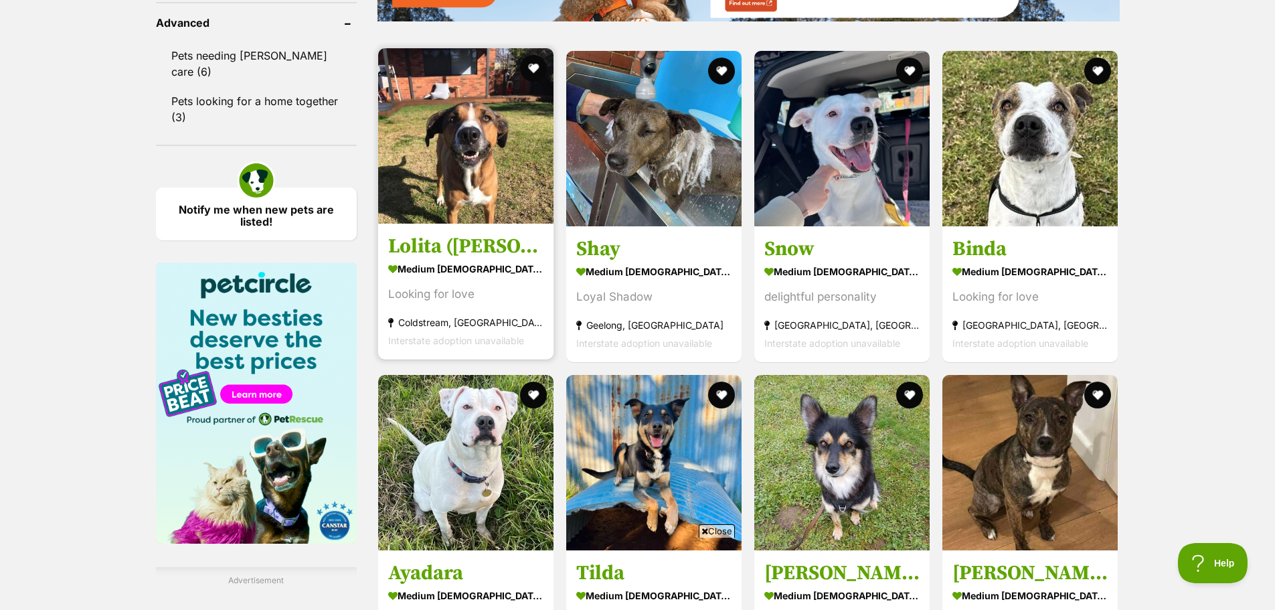
click at [502, 152] on img at bounding box center [465, 135] width 175 height 175
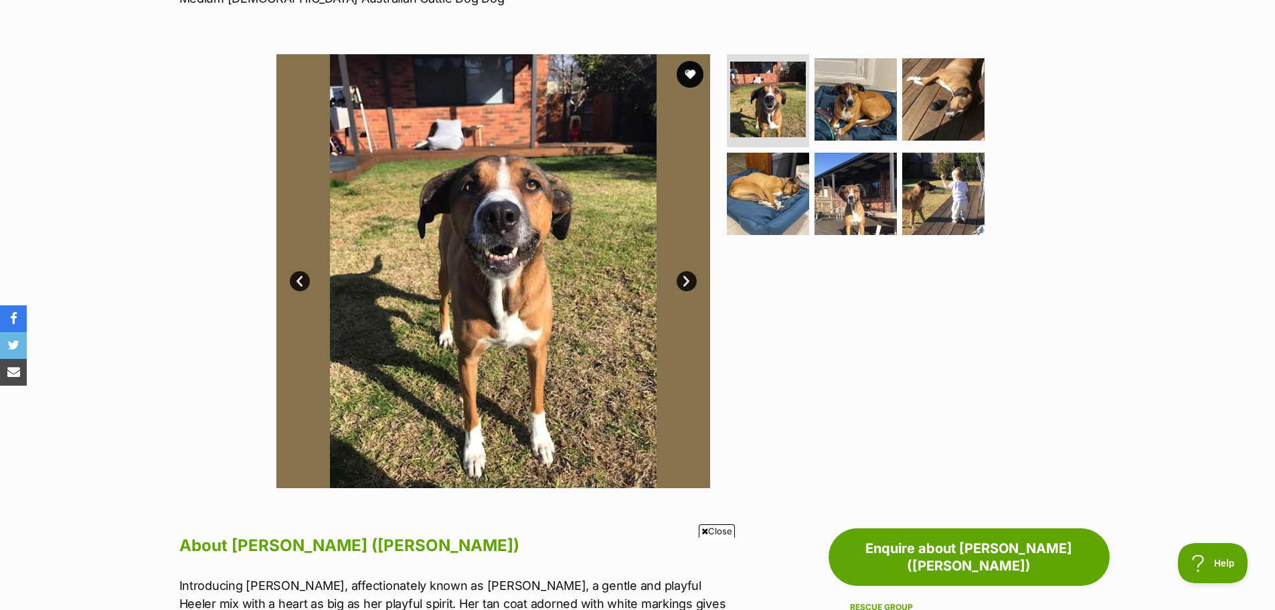
scroll to position [201, 0]
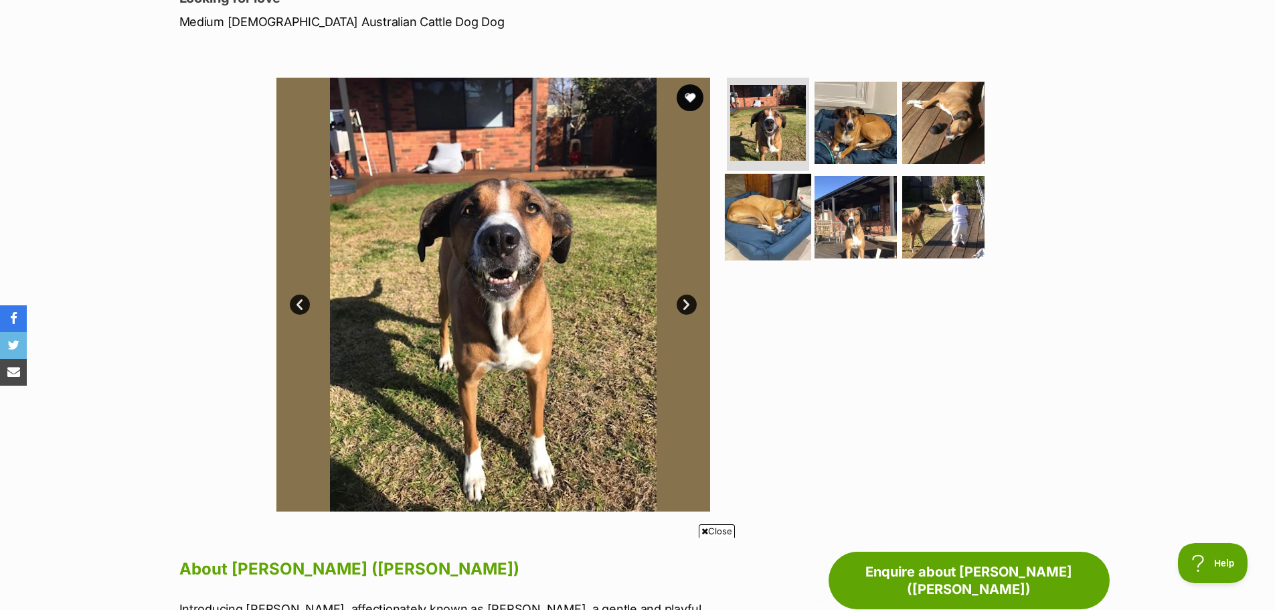
click at [771, 195] on img at bounding box center [768, 217] width 86 height 86
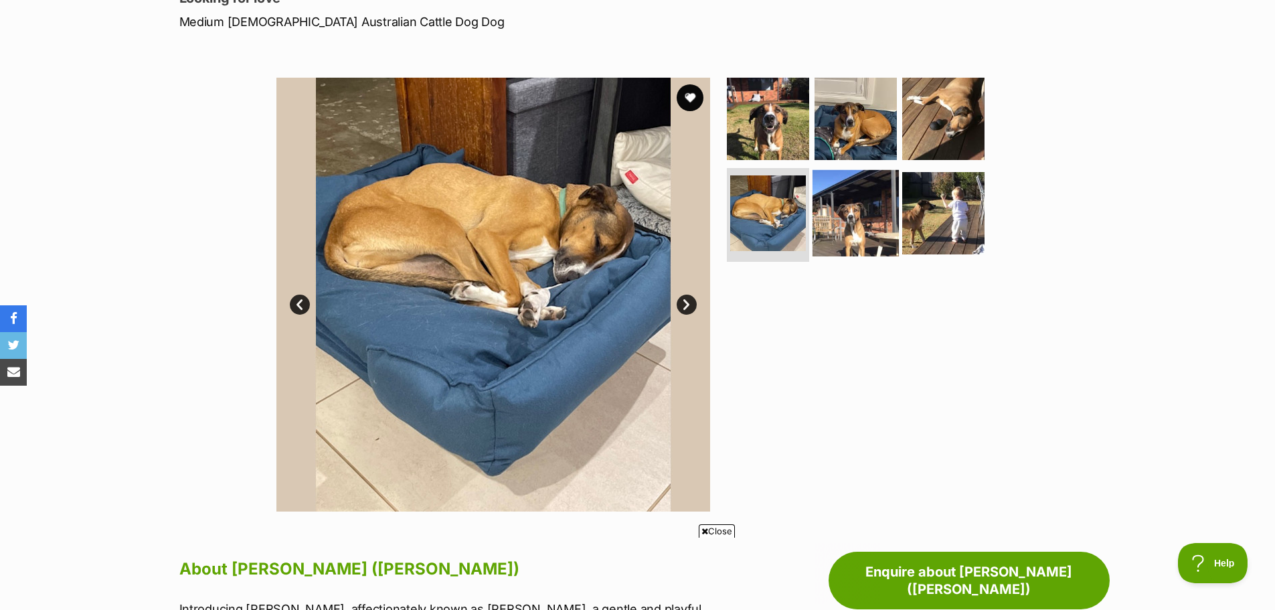
click at [851, 223] on img at bounding box center [856, 213] width 86 height 86
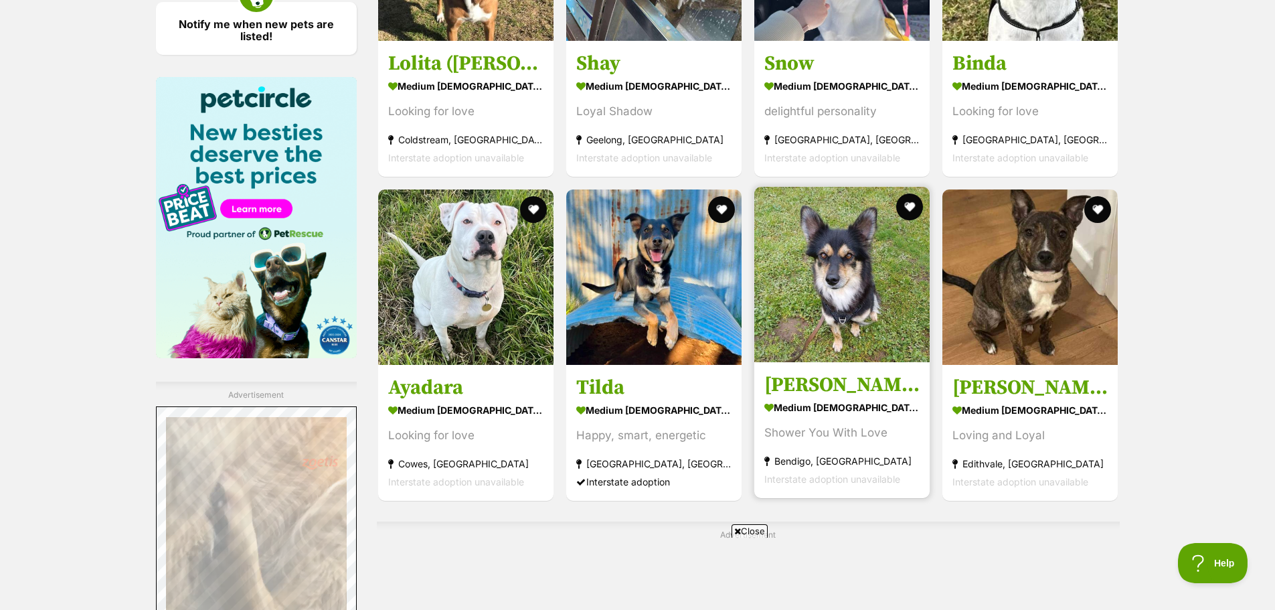
scroll to position [1934, 0]
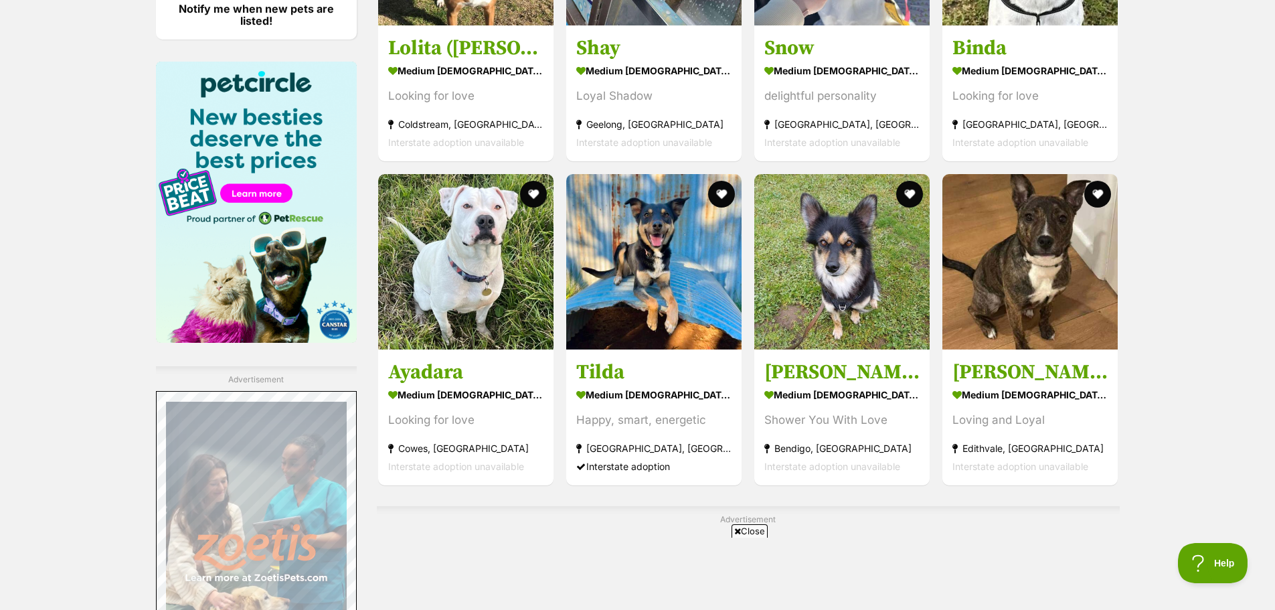
click at [738, 532] on icon at bounding box center [737, 531] width 7 height 9
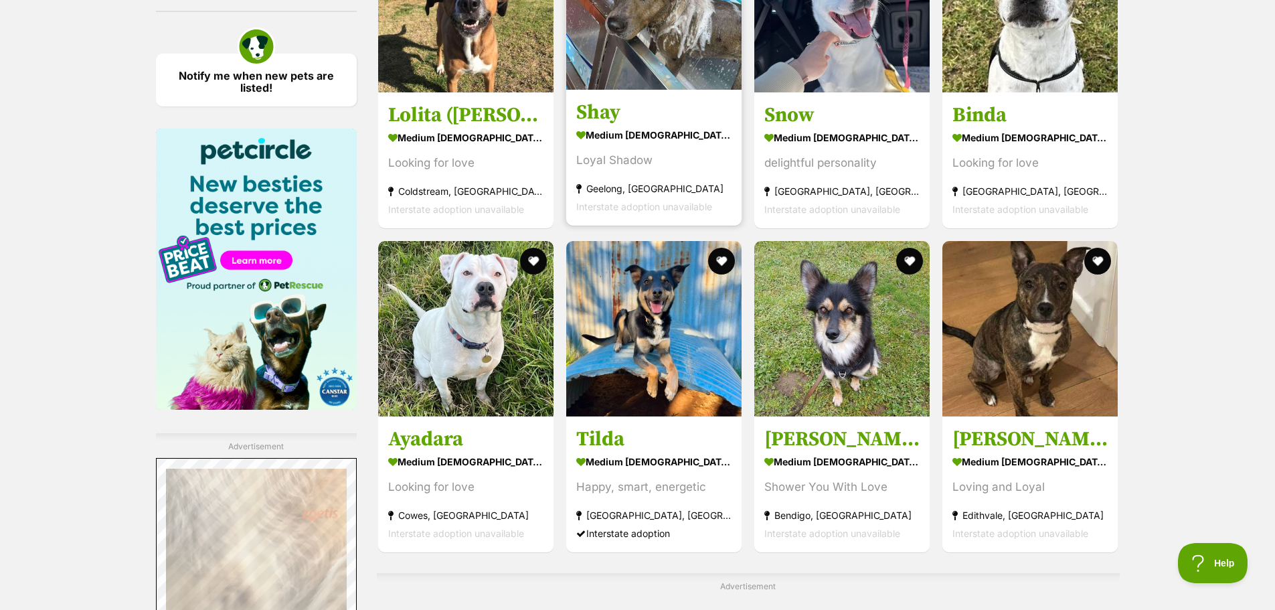
scroll to position [2201, 0]
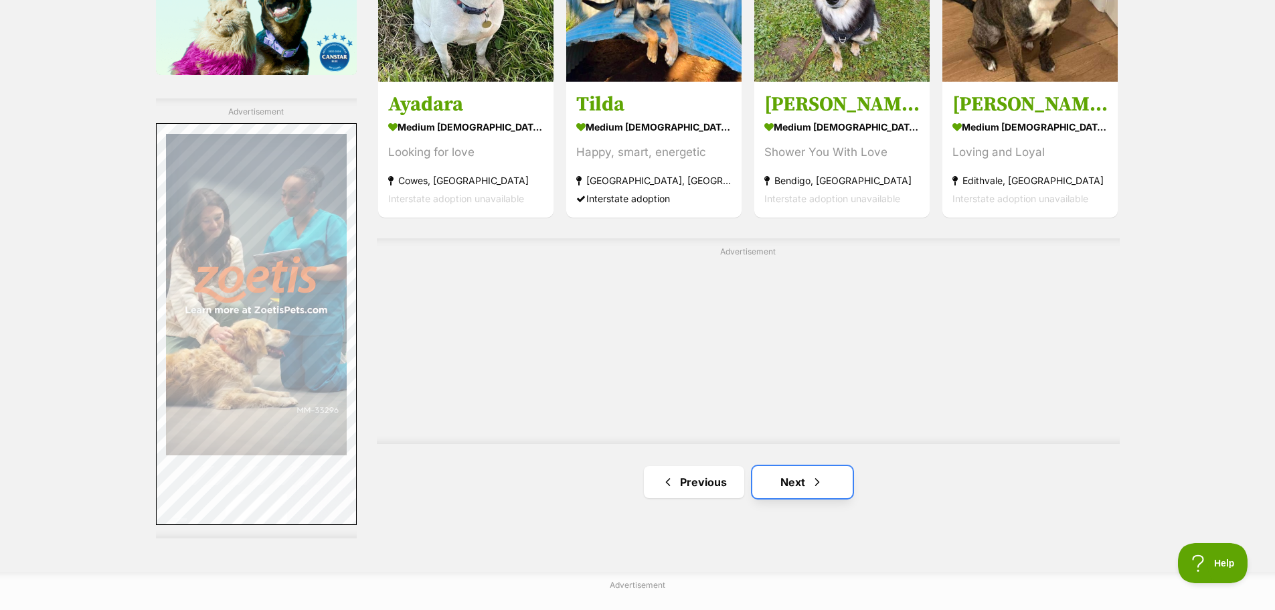
click at [787, 466] on link "Next" at bounding box center [802, 482] width 100 height 32
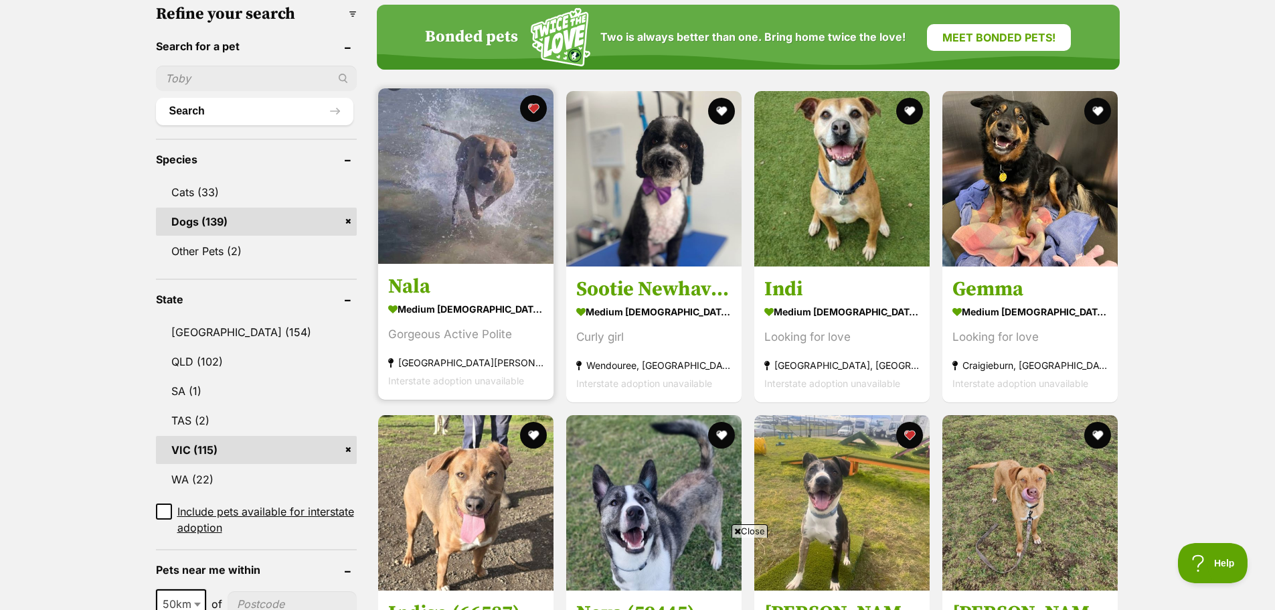
scroll to position [469, 0]
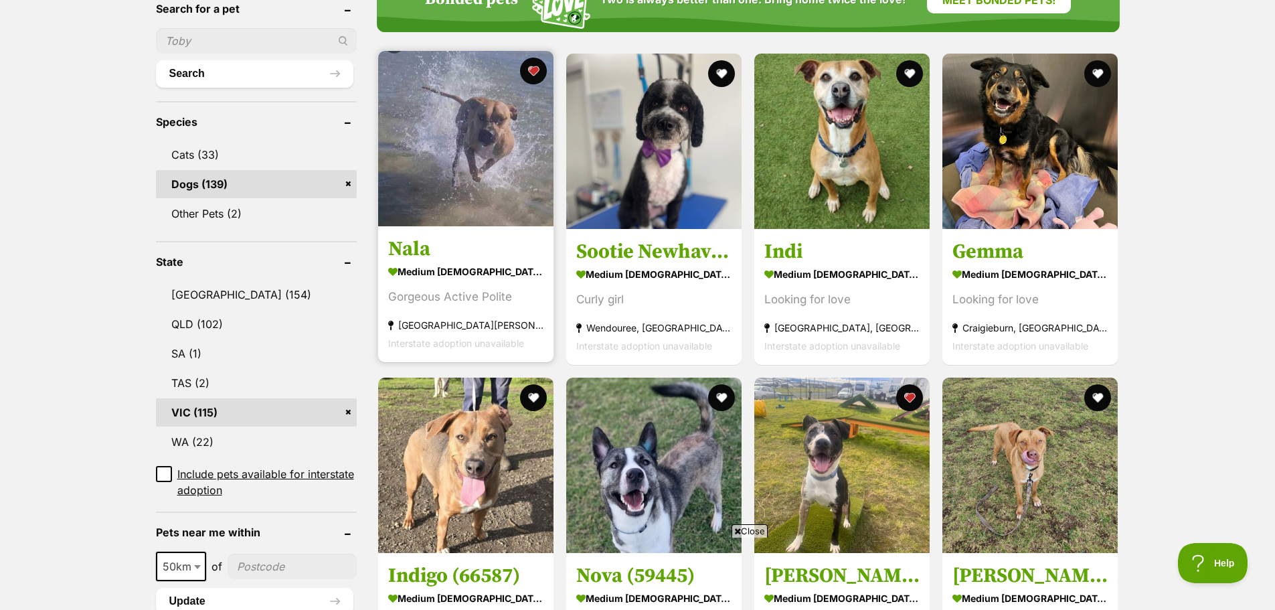
click at [424, 139] on img at bounding box center [465, 138] width 175 height 175
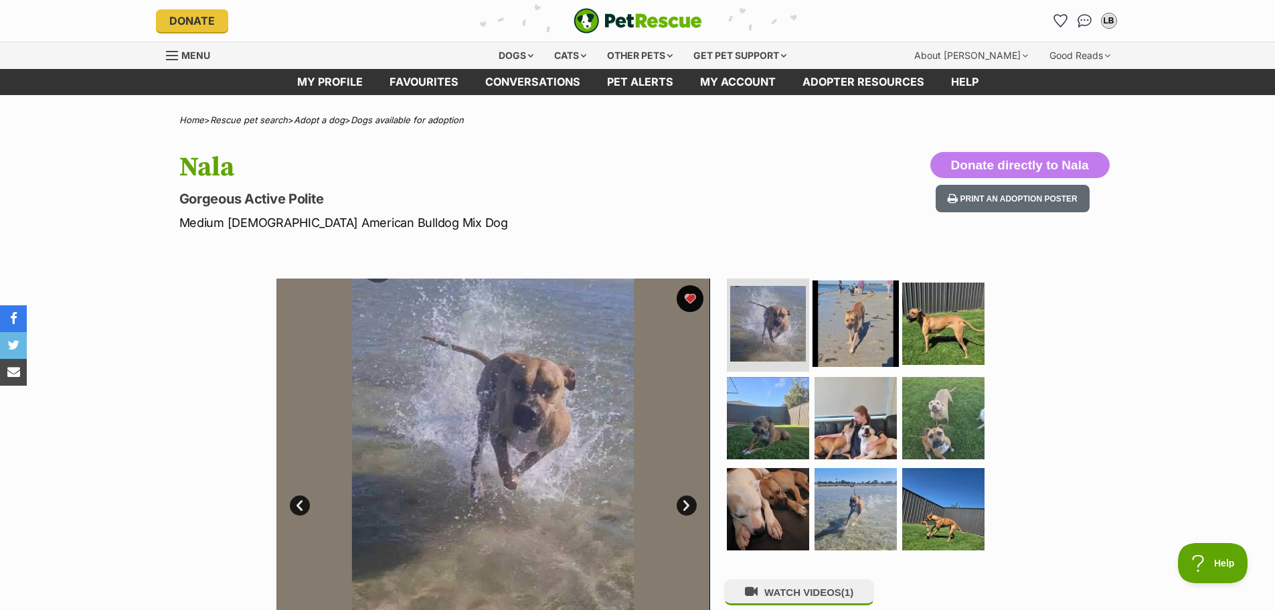
click at [847, 325] on img at bounding box center [856, 323] width 86 height 86
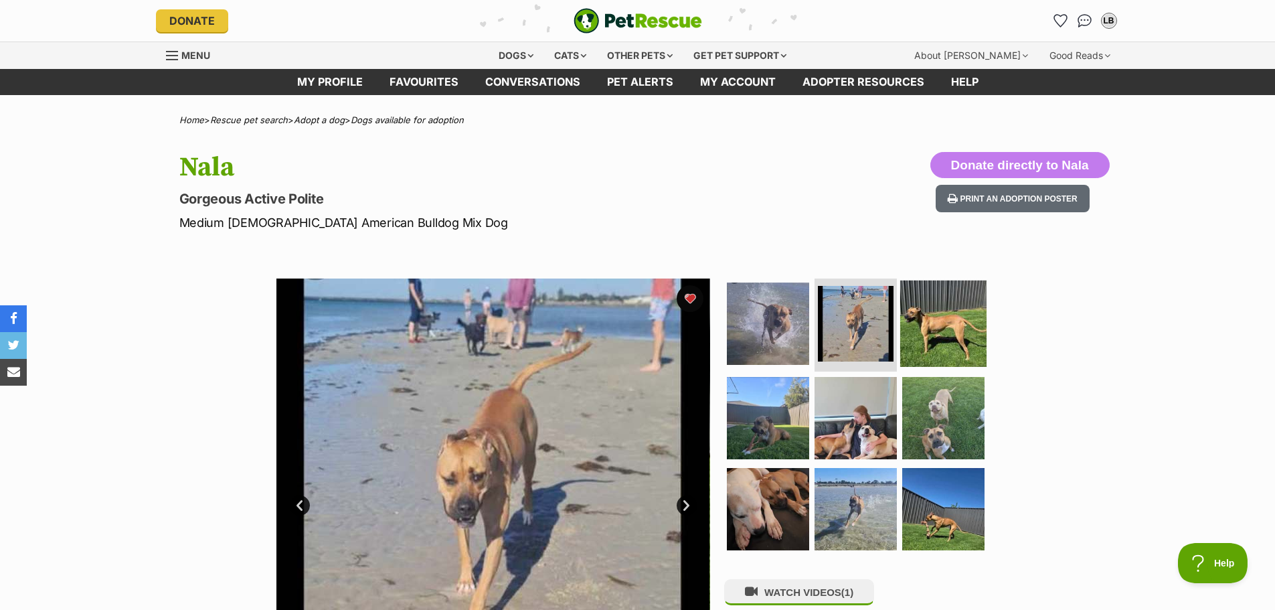
click at [942, 326] on img at bounding box center [943, 323] width 86 height 86
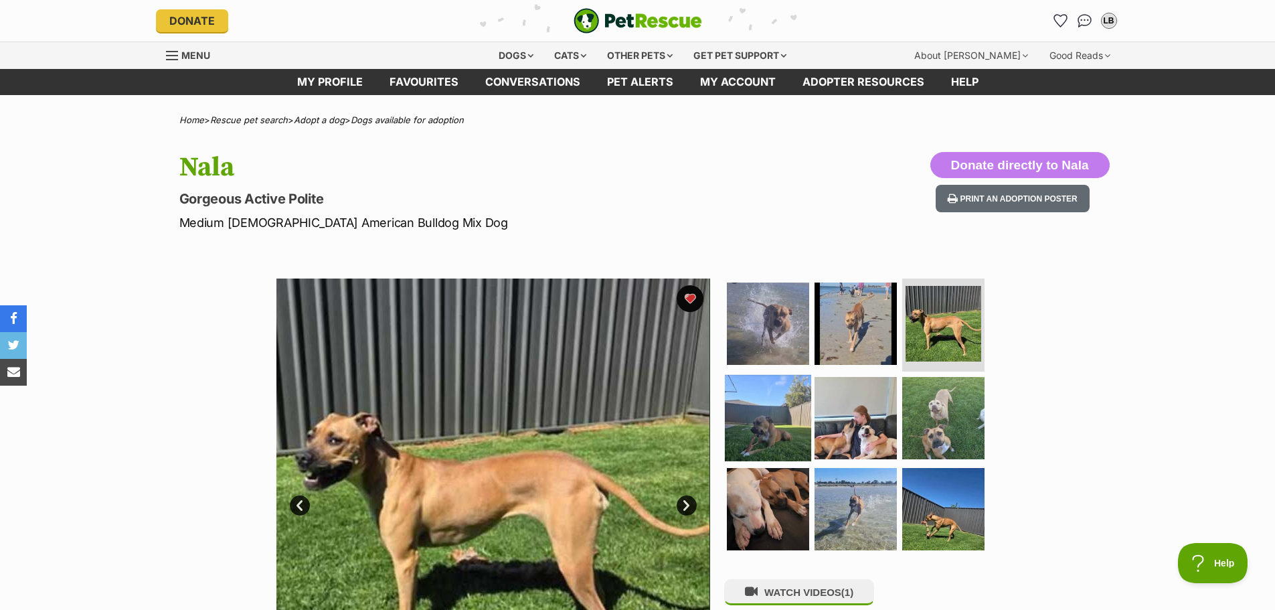
click at [767, 440] on img at bounding box center [768, 418] width 86 height 86
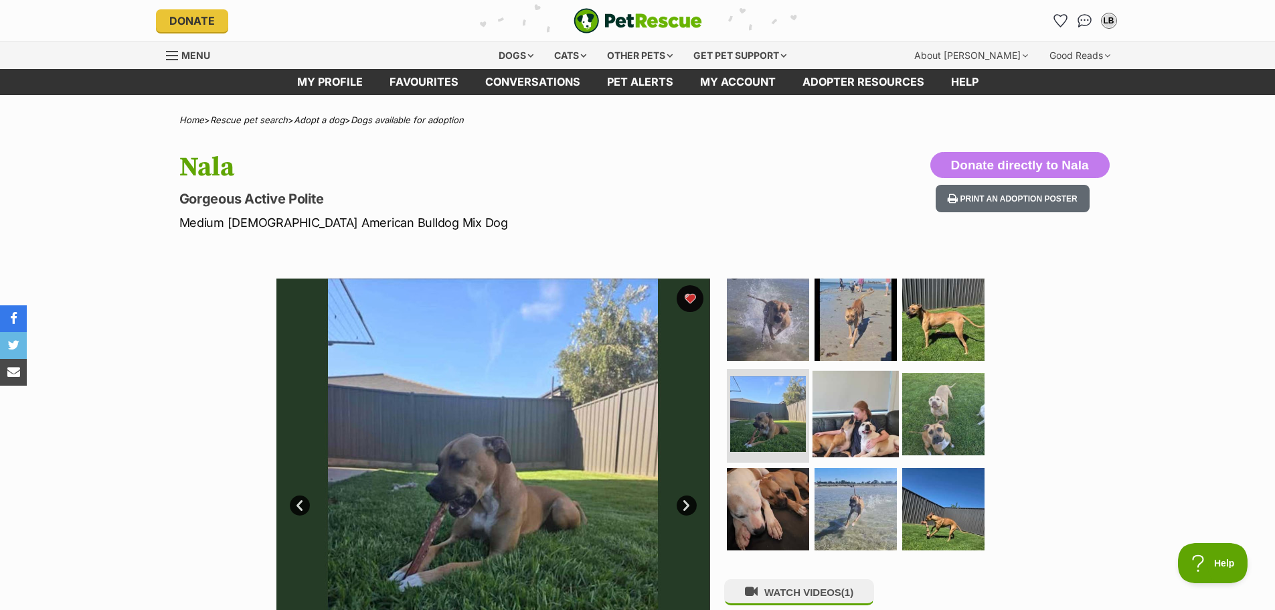
click at [845, 428] on img at bounding box center [856, 414] width 86 height 86
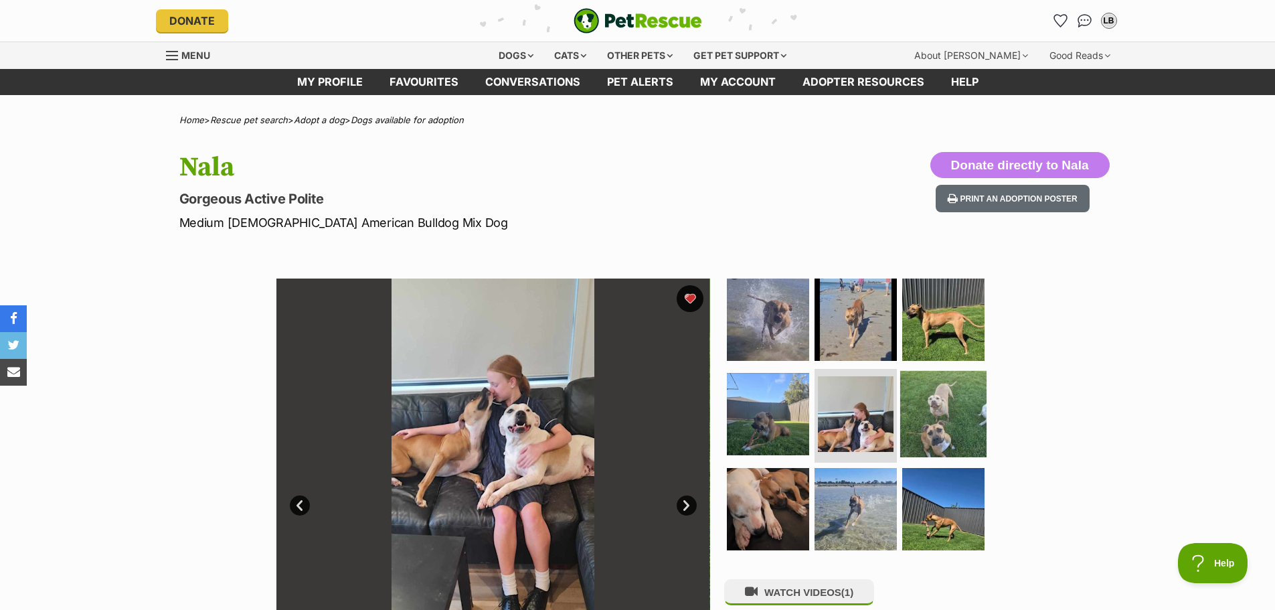
click at [937, 411] on img at bounding box center [943, 414] width 86 height 86
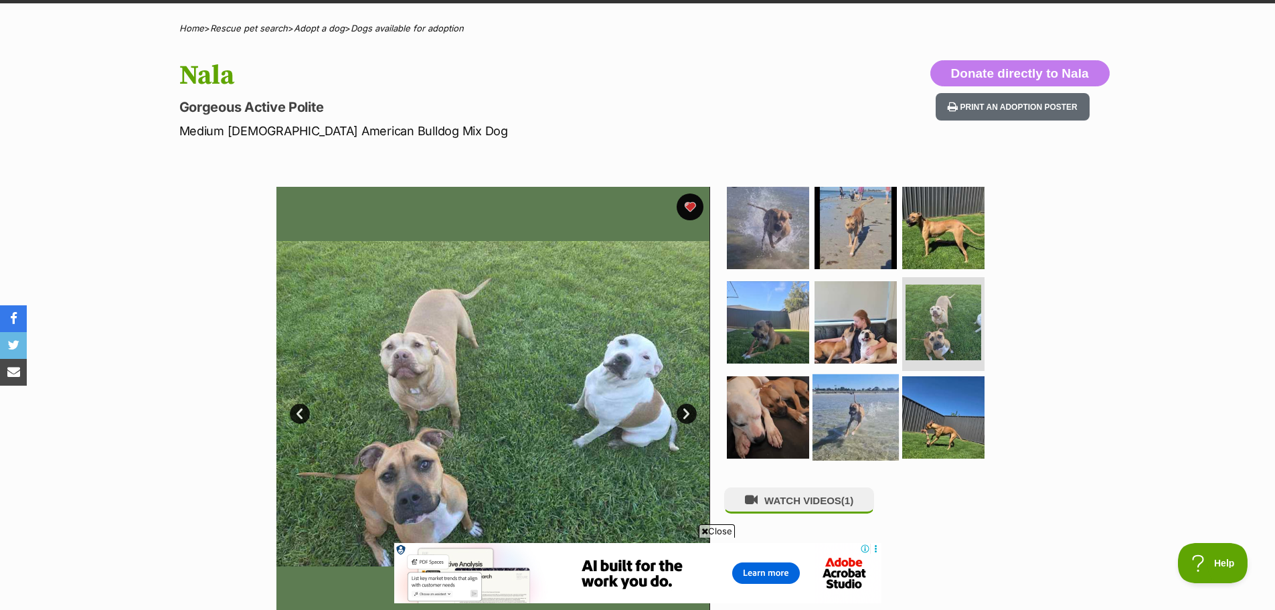
scroll to position [134, 0]
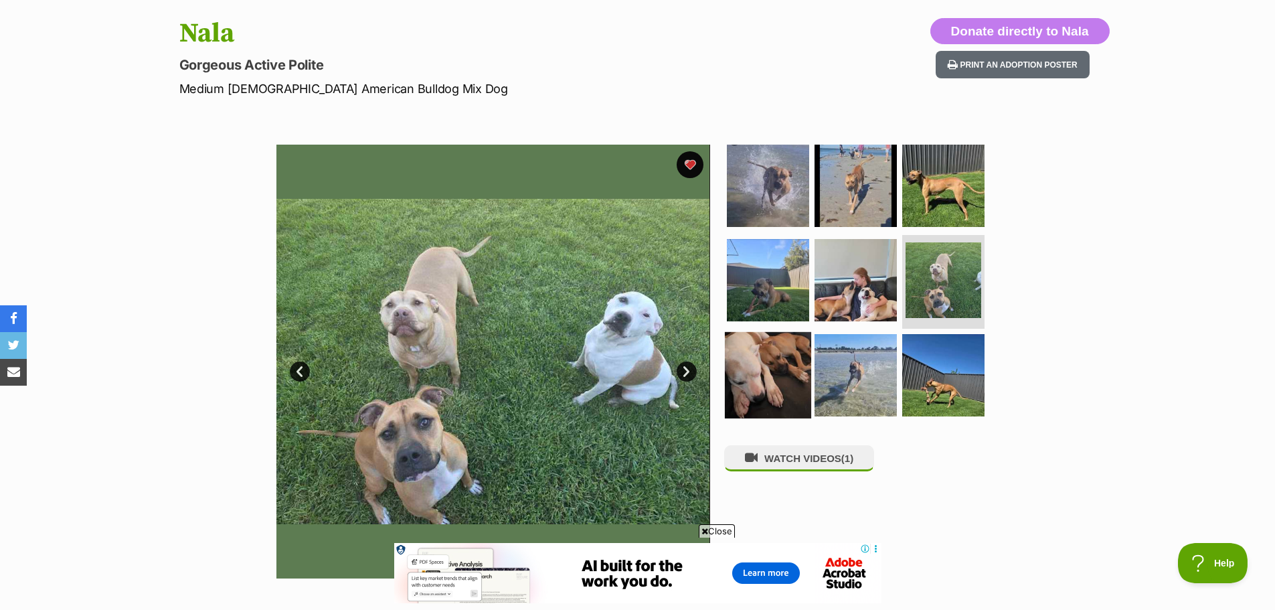
click at [782, 357] on img at bounding box center [768, 375] width 86 height 86
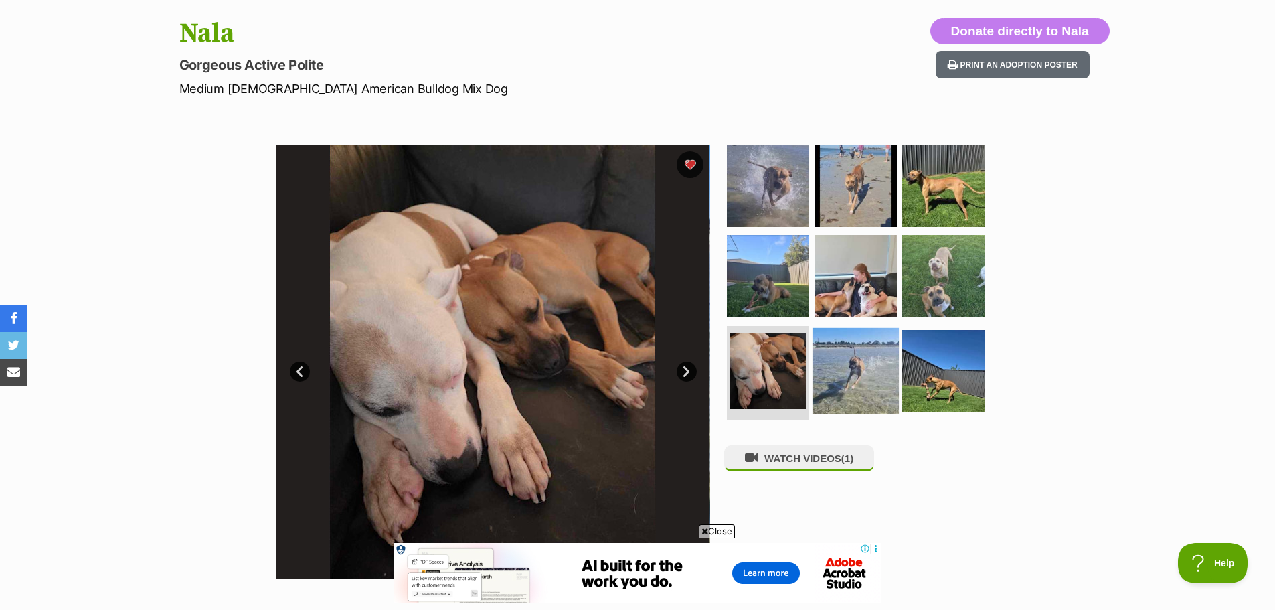
click at [871, 374] on img at bounding box center [856, 371] width 86 height 86
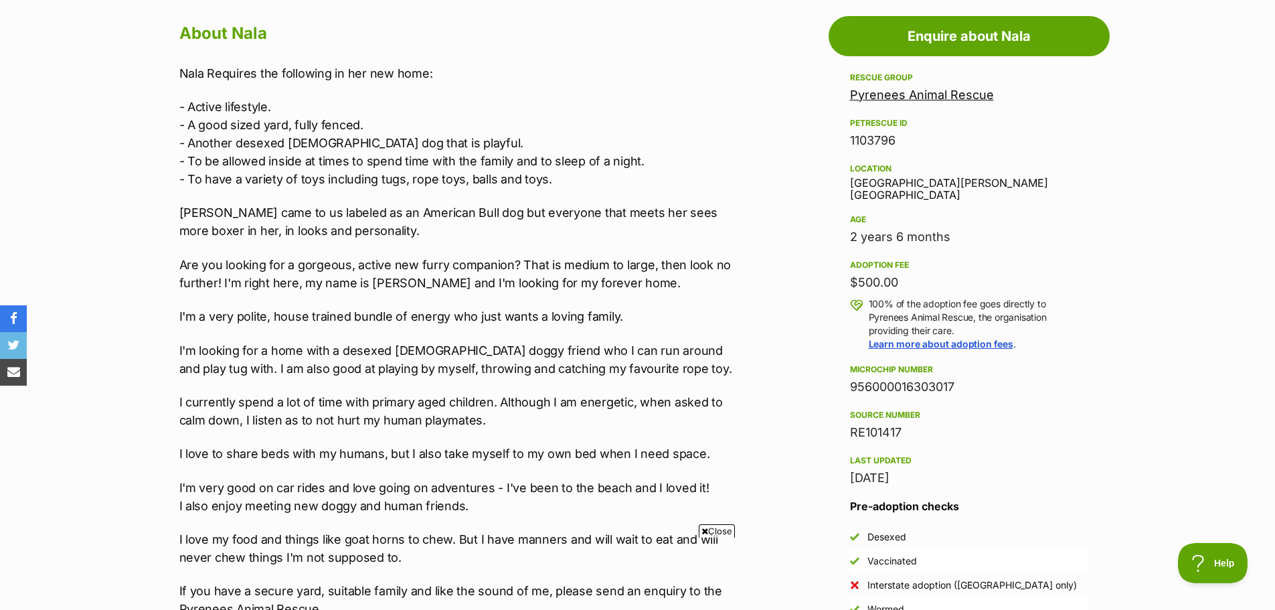
scroll to position [0, 0]
